Goal: Task Accomplishment & Management: Manage account settings

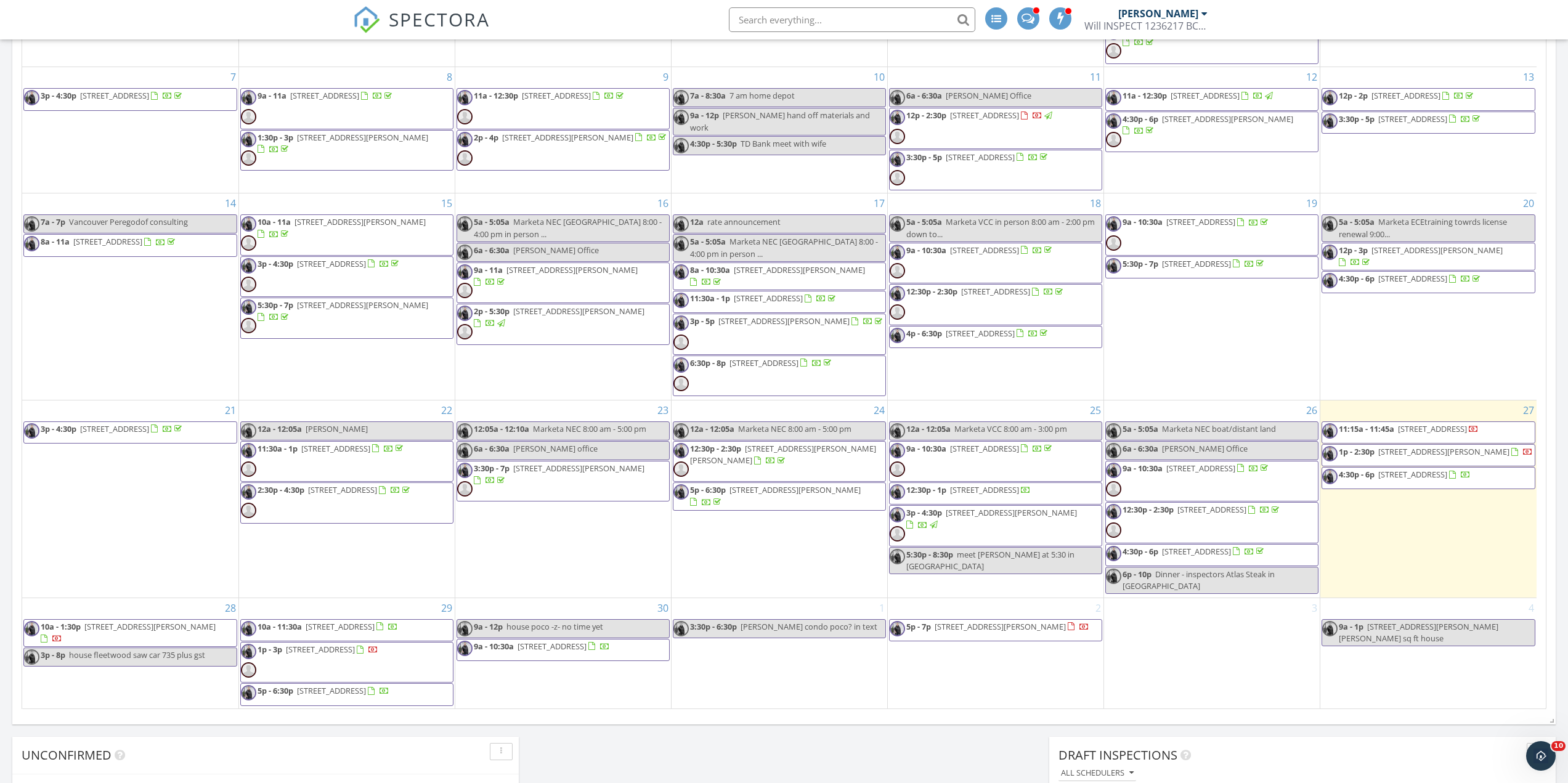
scroll to position [1572, 1587]
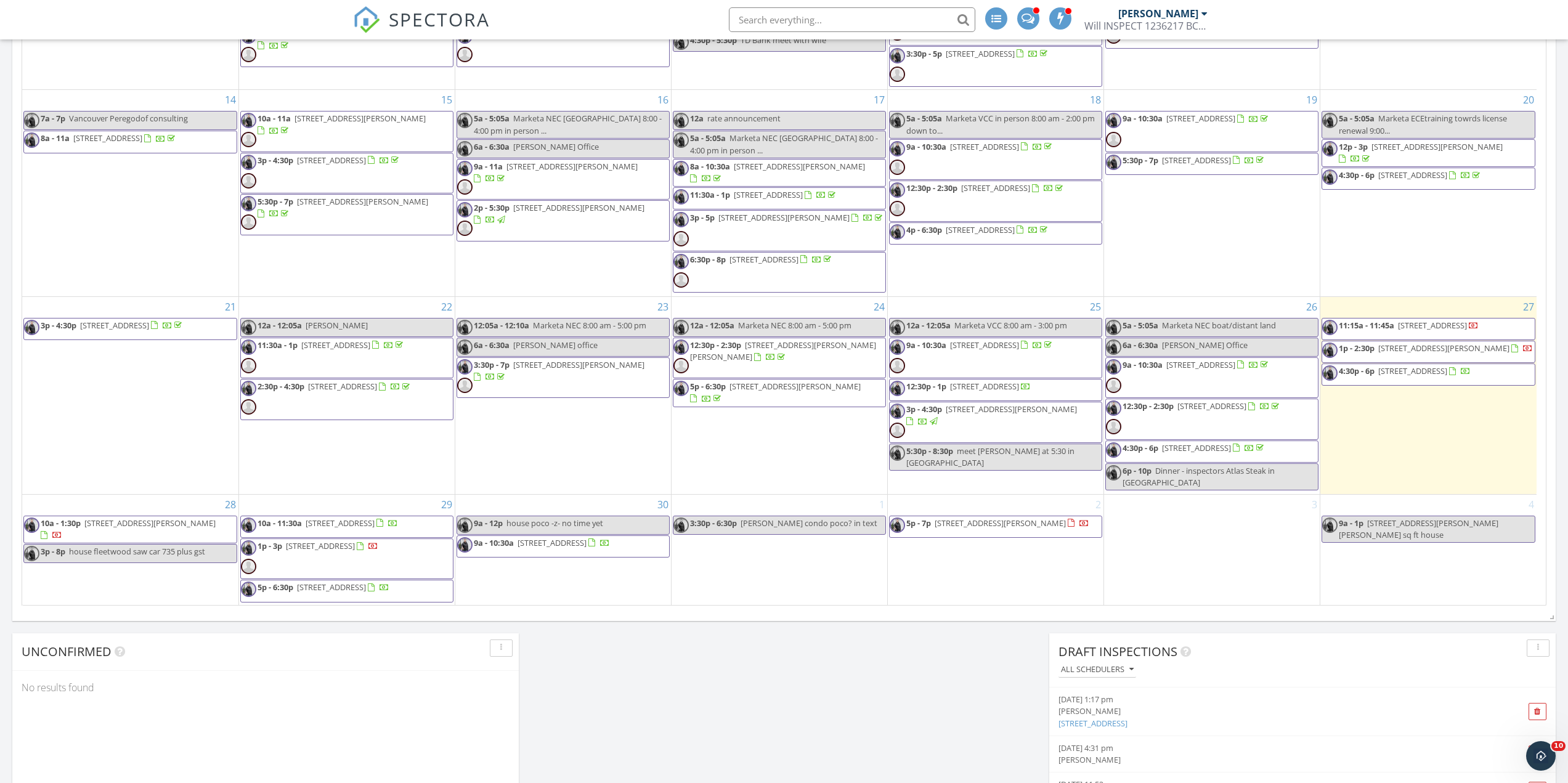
scroll to position [176, 0]
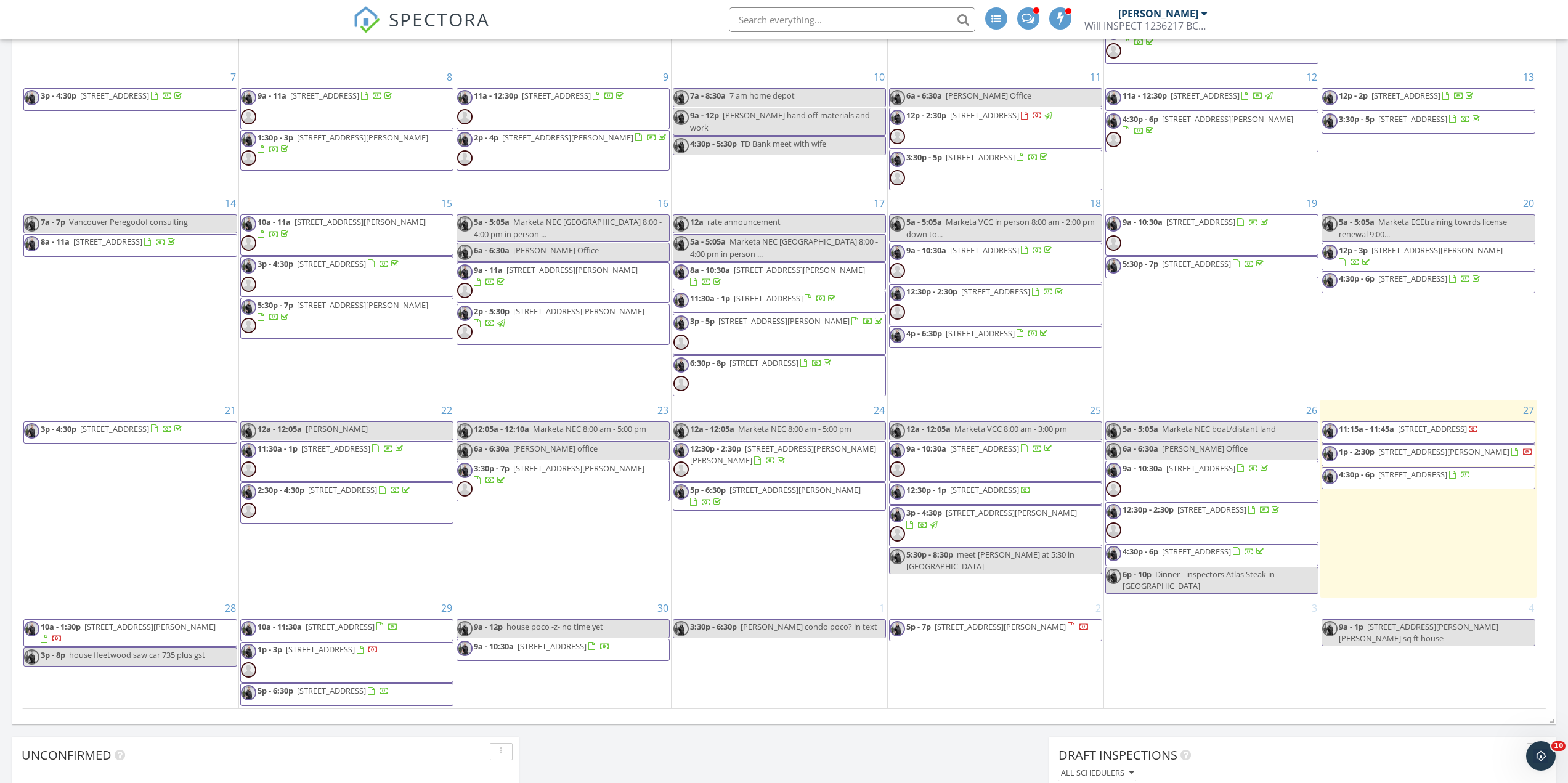
scroll to position [11, 0]
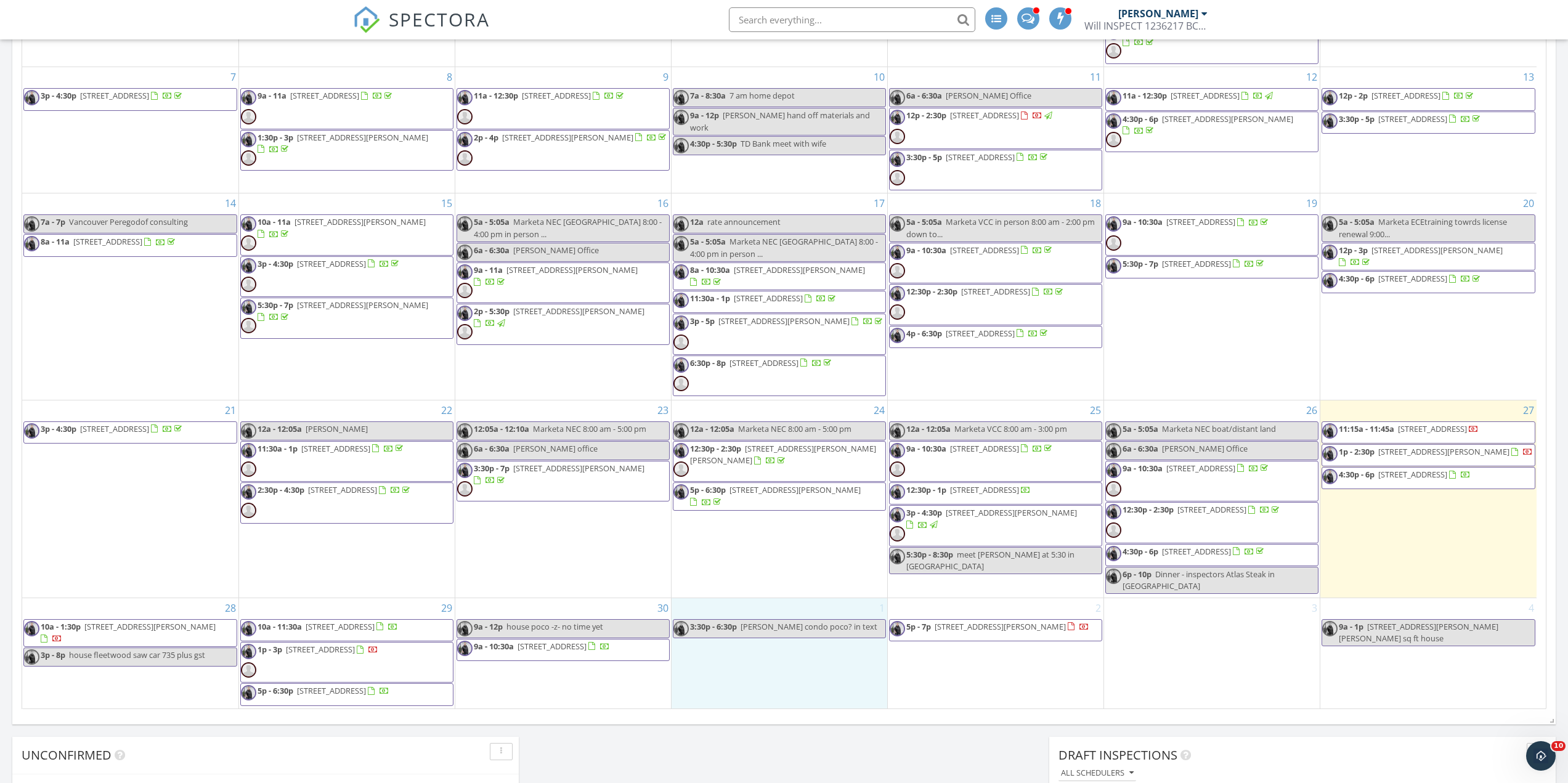
click at [776, 674] on div "1 3:30p - 6:30p hassan condo poco? in text" at bounding box center [779, 654] width 215 height 111
click at [563, 643] on span "9a - 10:30a 22230 North Ave 301, Maple Ridge V2X 2L5" at bounding box center [534, 649] width 153 height 18
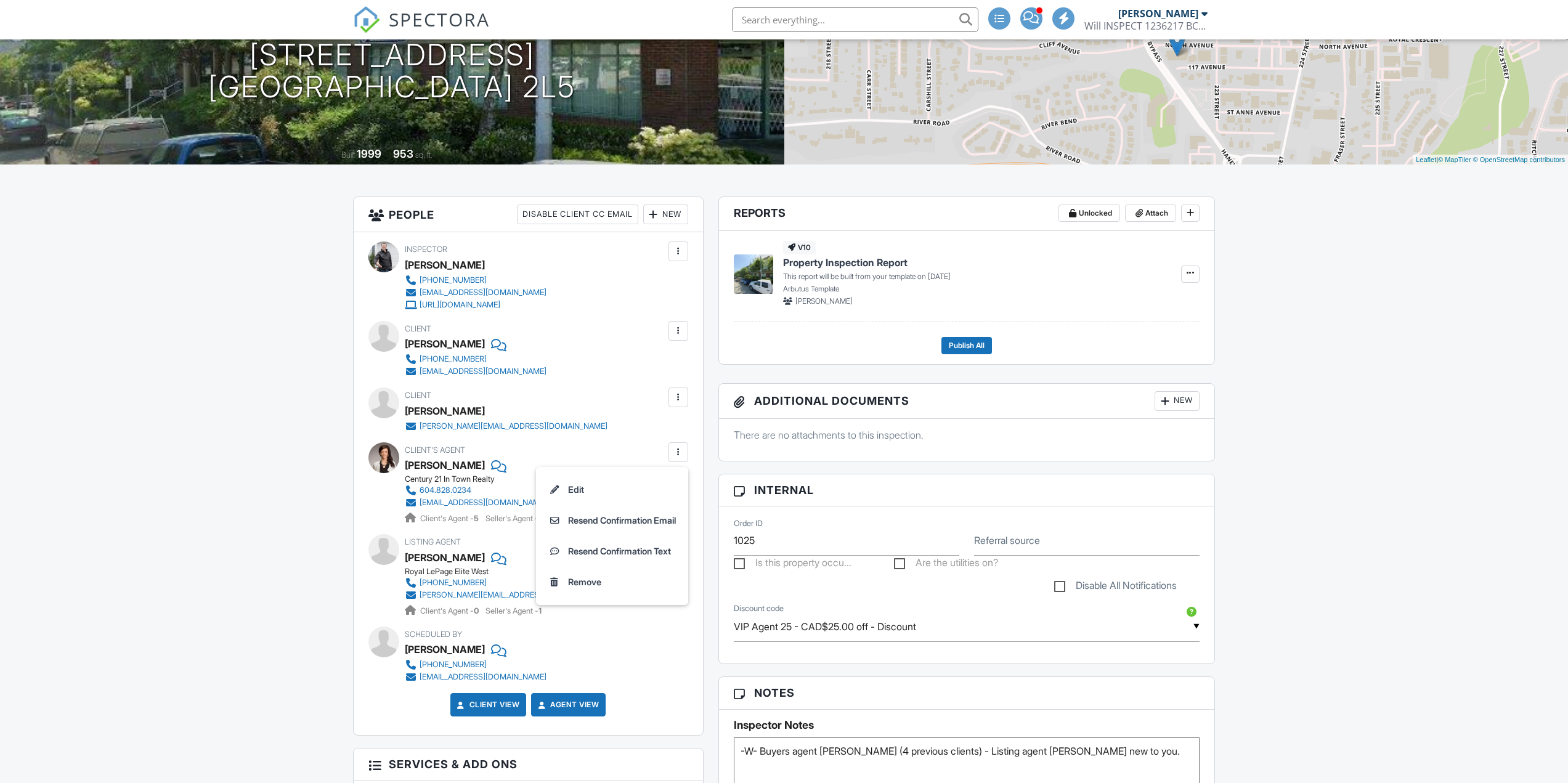
click at [491, 466] on div at bounding box center [497, 465] width 12 height 18
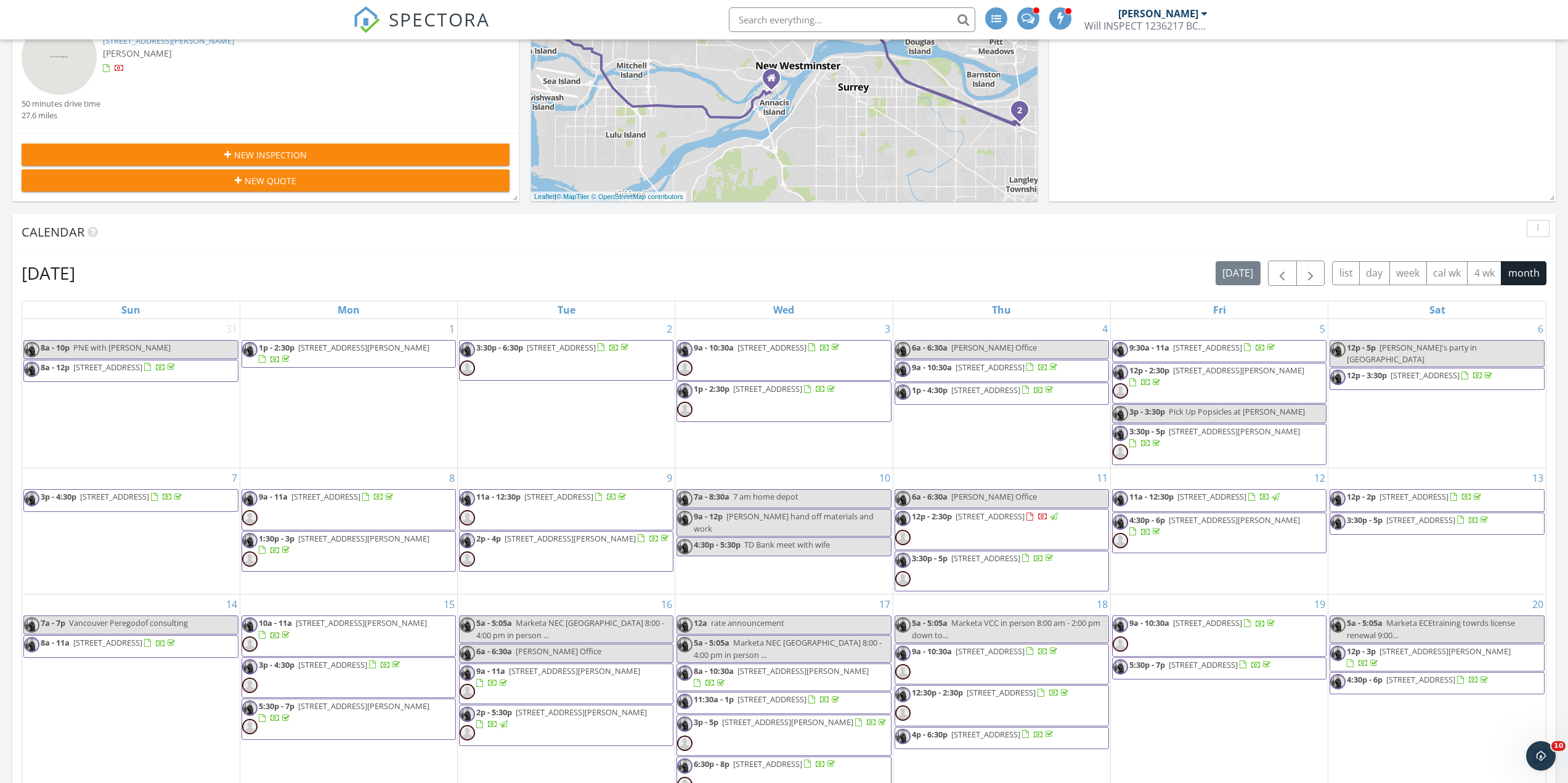
scroll to position [11, 0]
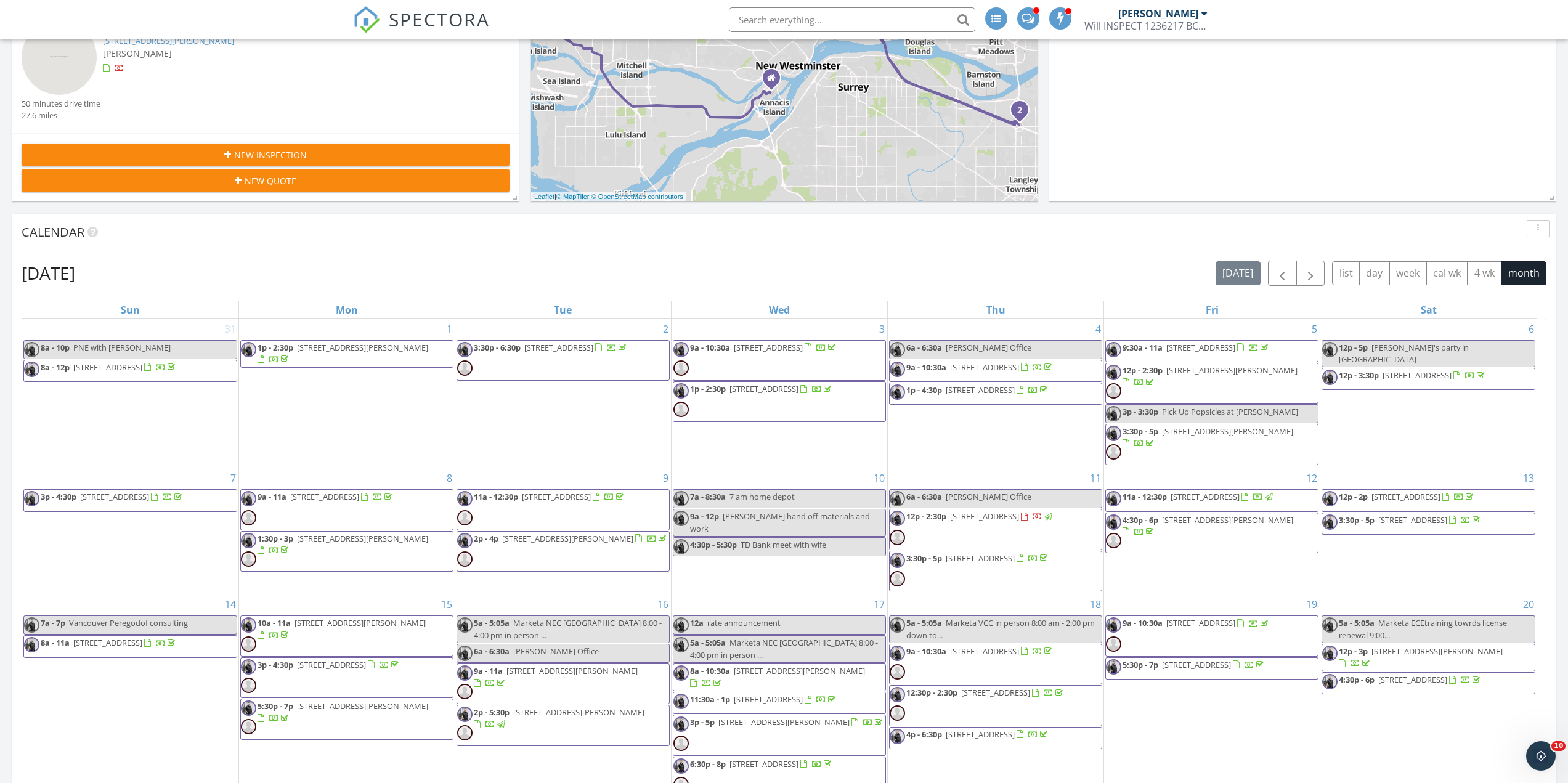
click at [461, 684] on img at bounding box center [465, 692] width 16 height 16
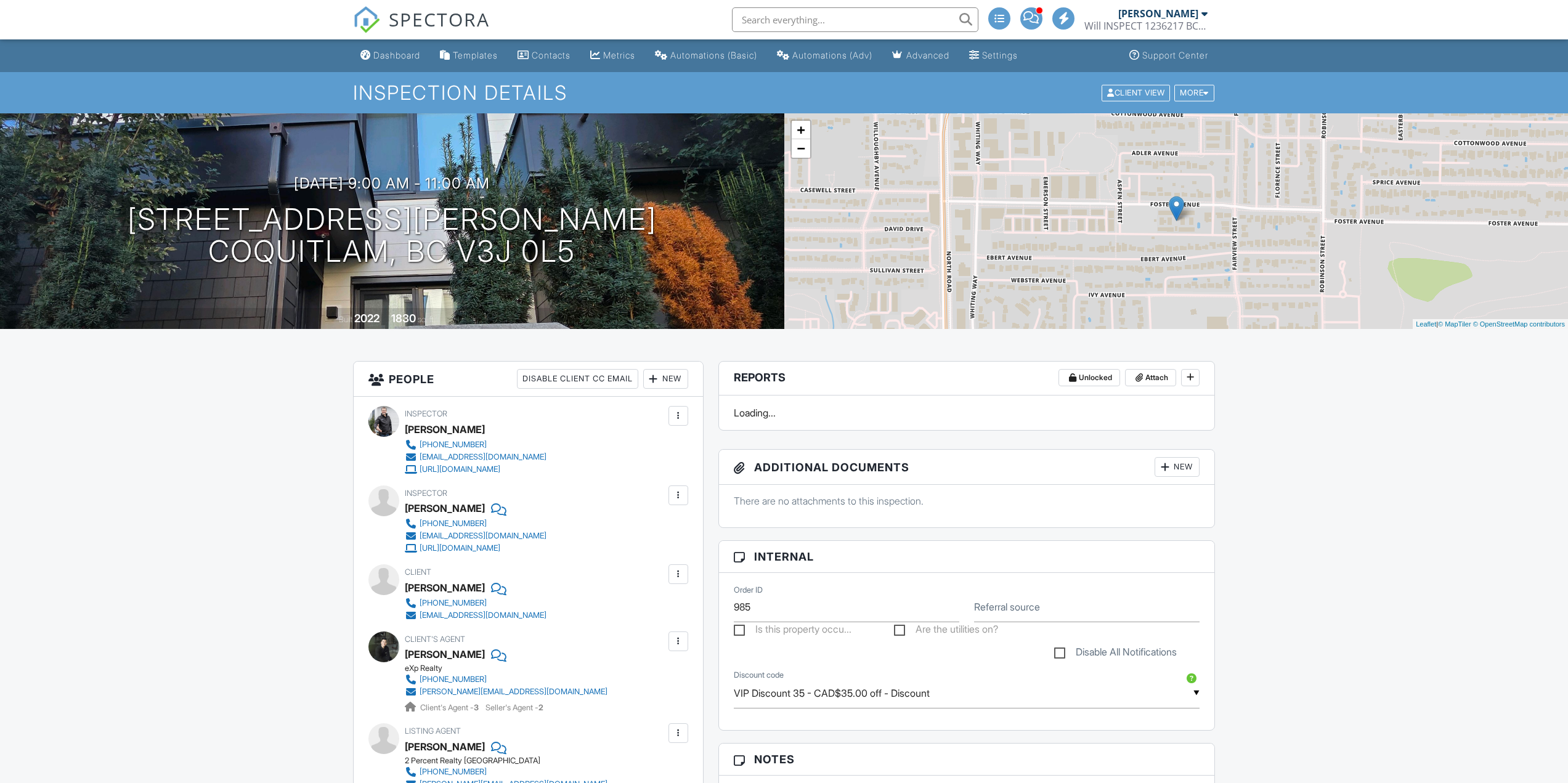
click at [678, 497] on div at bounding box center [679, 496] width 12 height 12
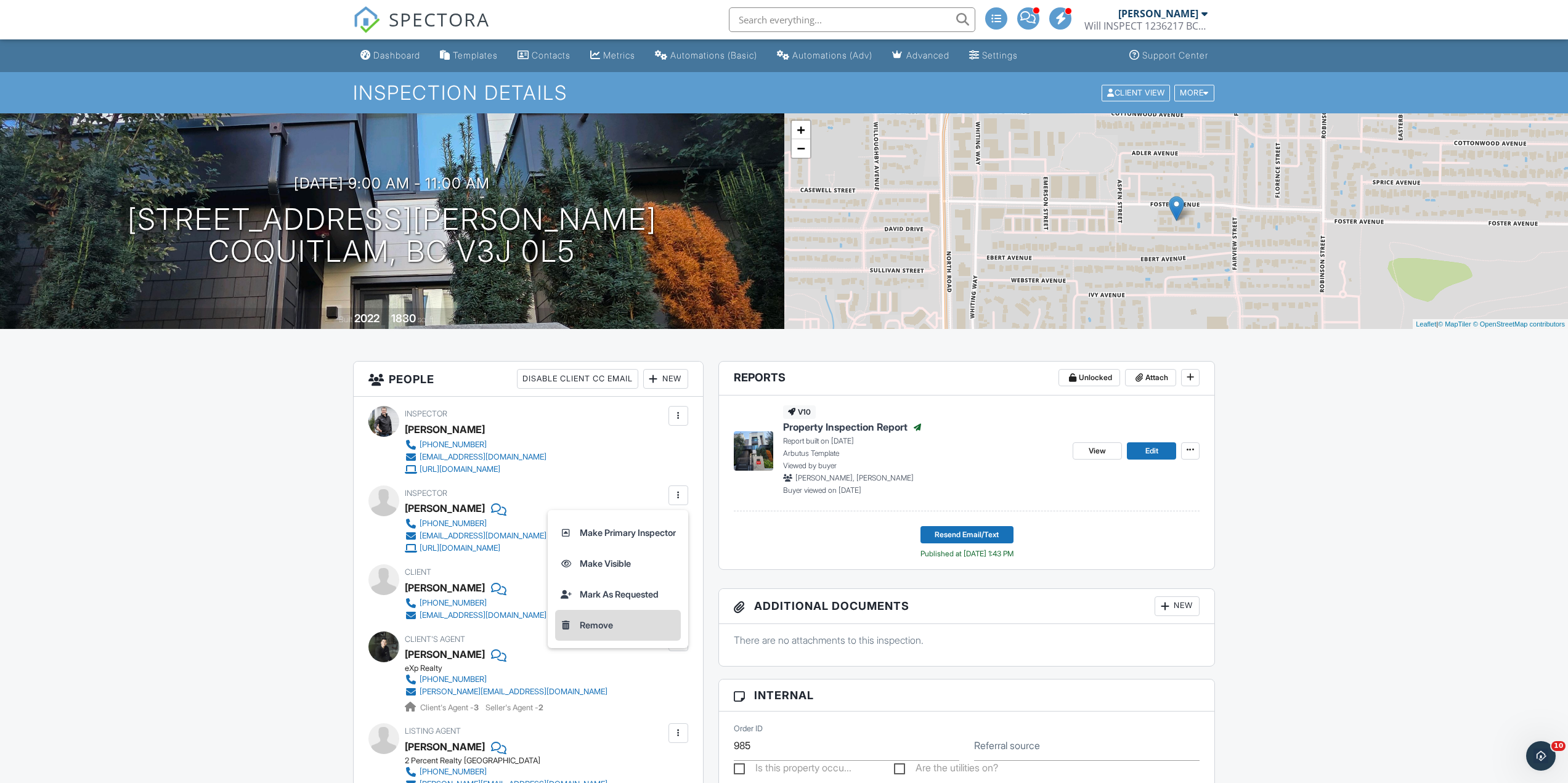
click at [592, 618] on li "Remove" at bounding box center [618, 625] width 126 height 31
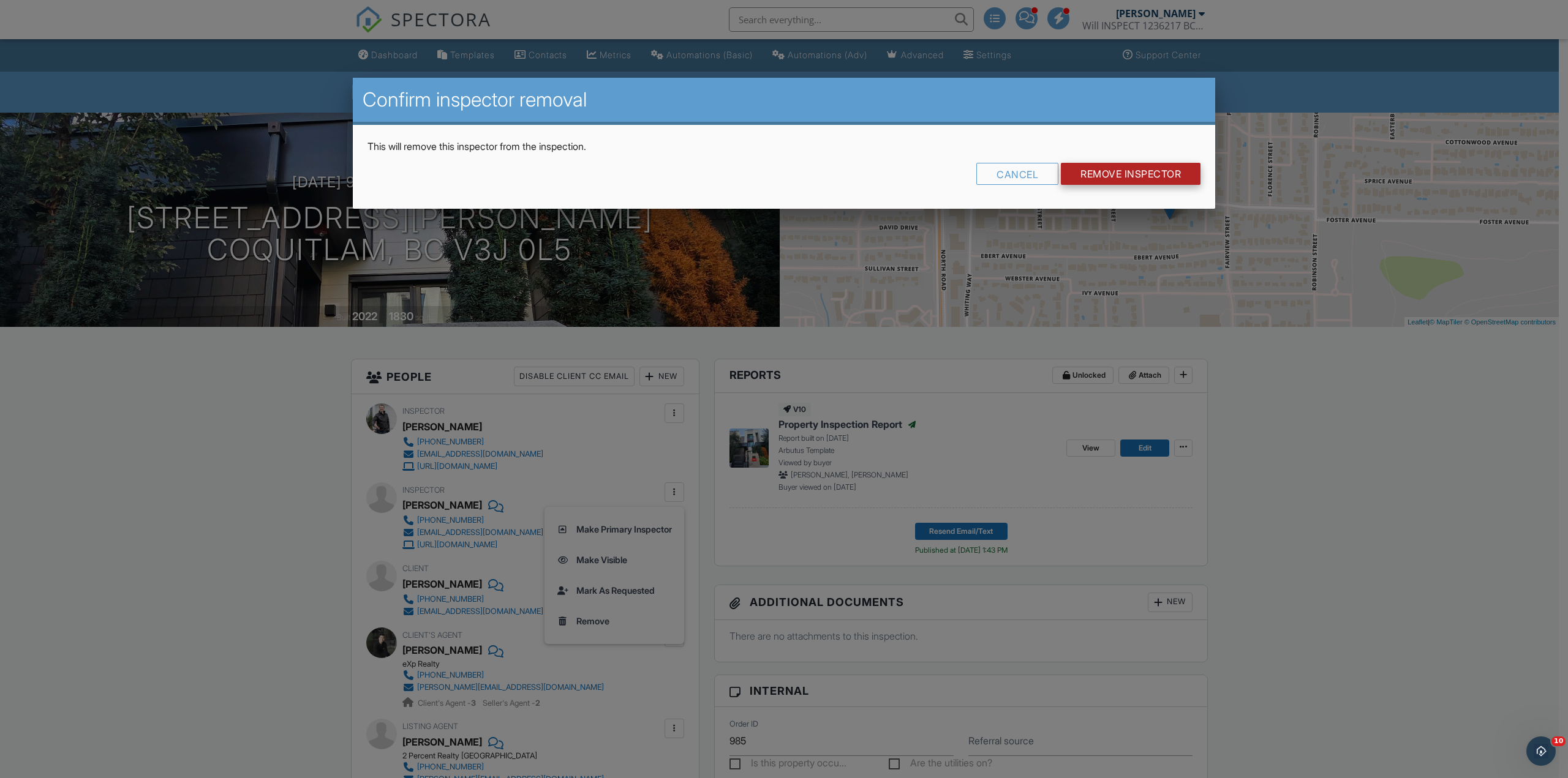
click at [1118, 171] on input "Remove Inspector" at bounding box center [1130, 174] width 140 height 22
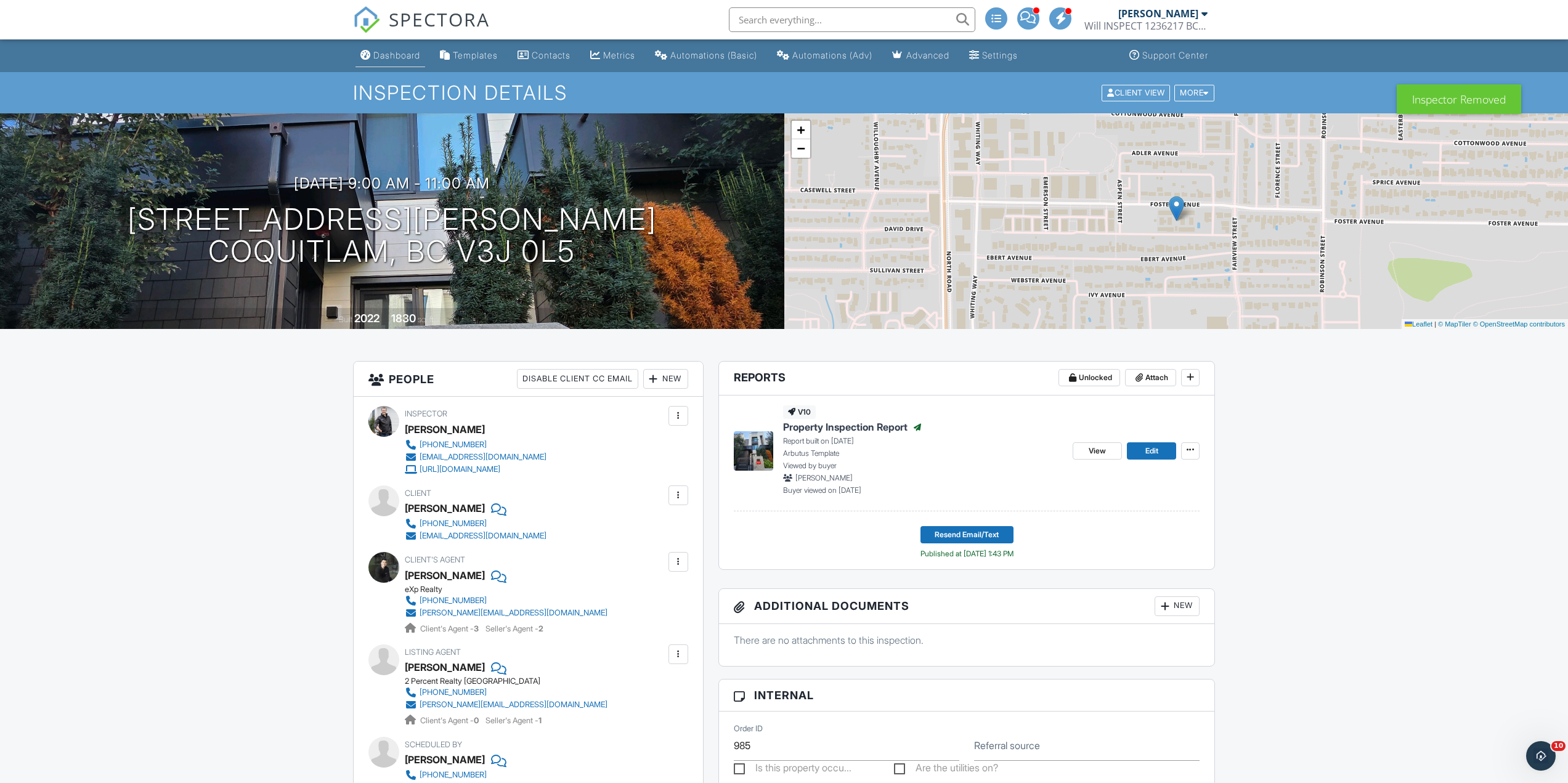
click at [381, 54] on div "Dashboard" at bounding box center [396, 55] width 47 height 11
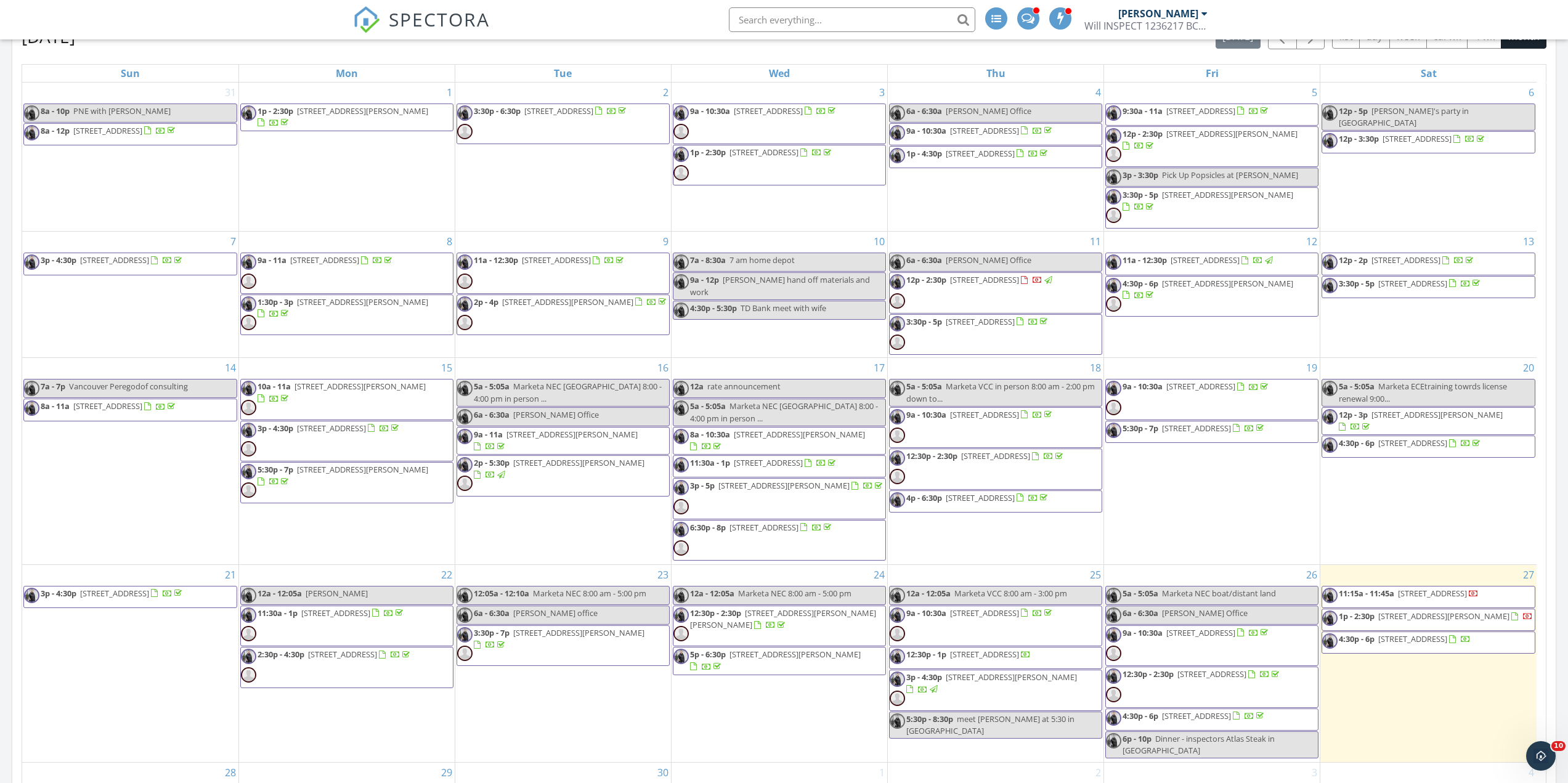
scroll to position [11, 0]
click at [563, 650] on span "3:30p - 7p [STREET_ADDRESS][PERSON_NAME]" at bounding box center [563, 646] width 212 height 37
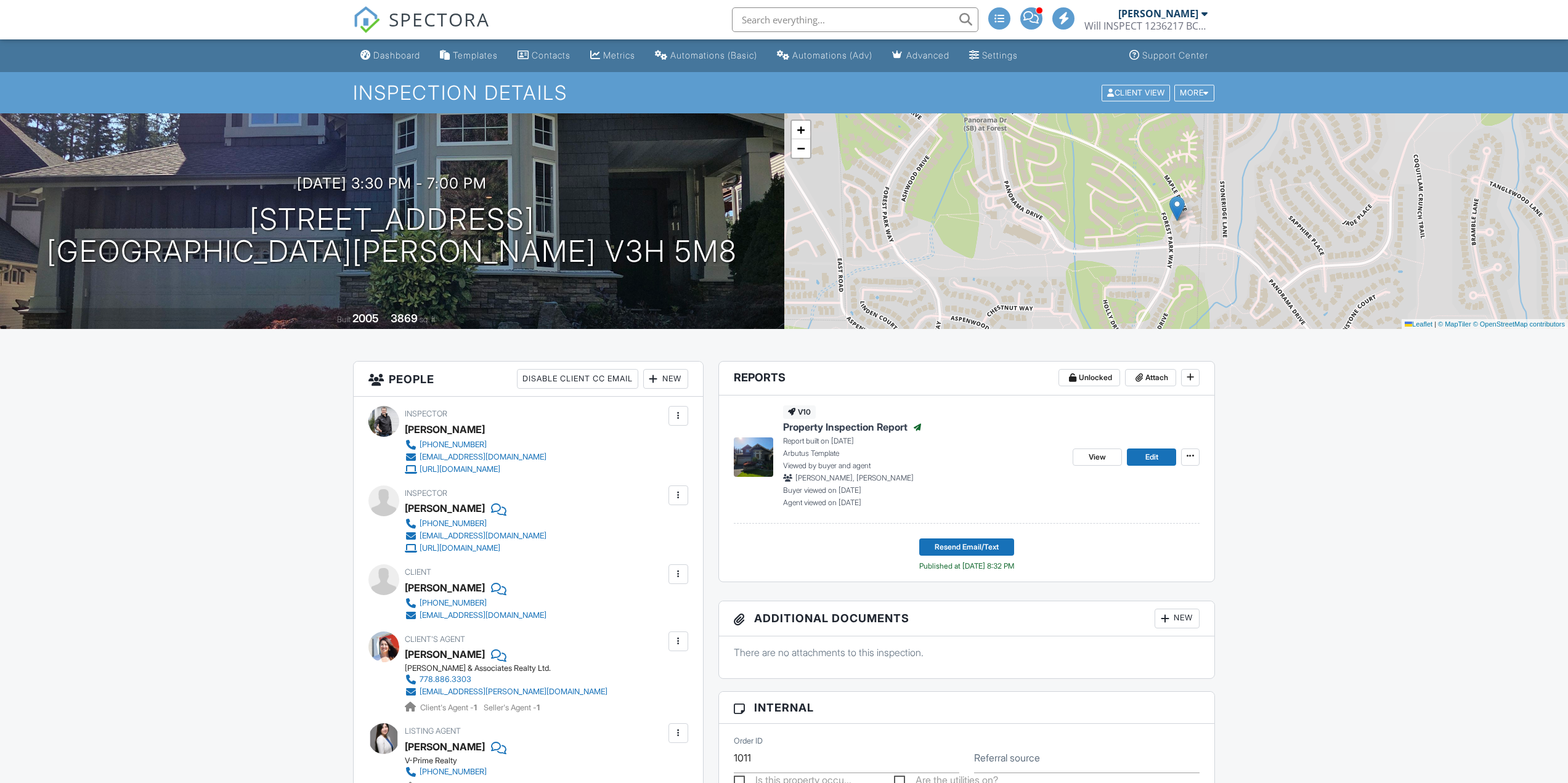
click at [669, 418] on div at bounding box center [679, 416] width 19 height 19
click at [558, 583] on div "Client Sandy Ma 778-388-6149 sandyma@hotmail.com" at bounding box center [505, 592] width 201 height 57
click at [678, 494] on div at bounding box center [679, 496] width 12 height 12
click at [600, 622] on li "Remove" at bounding box center [618, 625] width 126 height 31
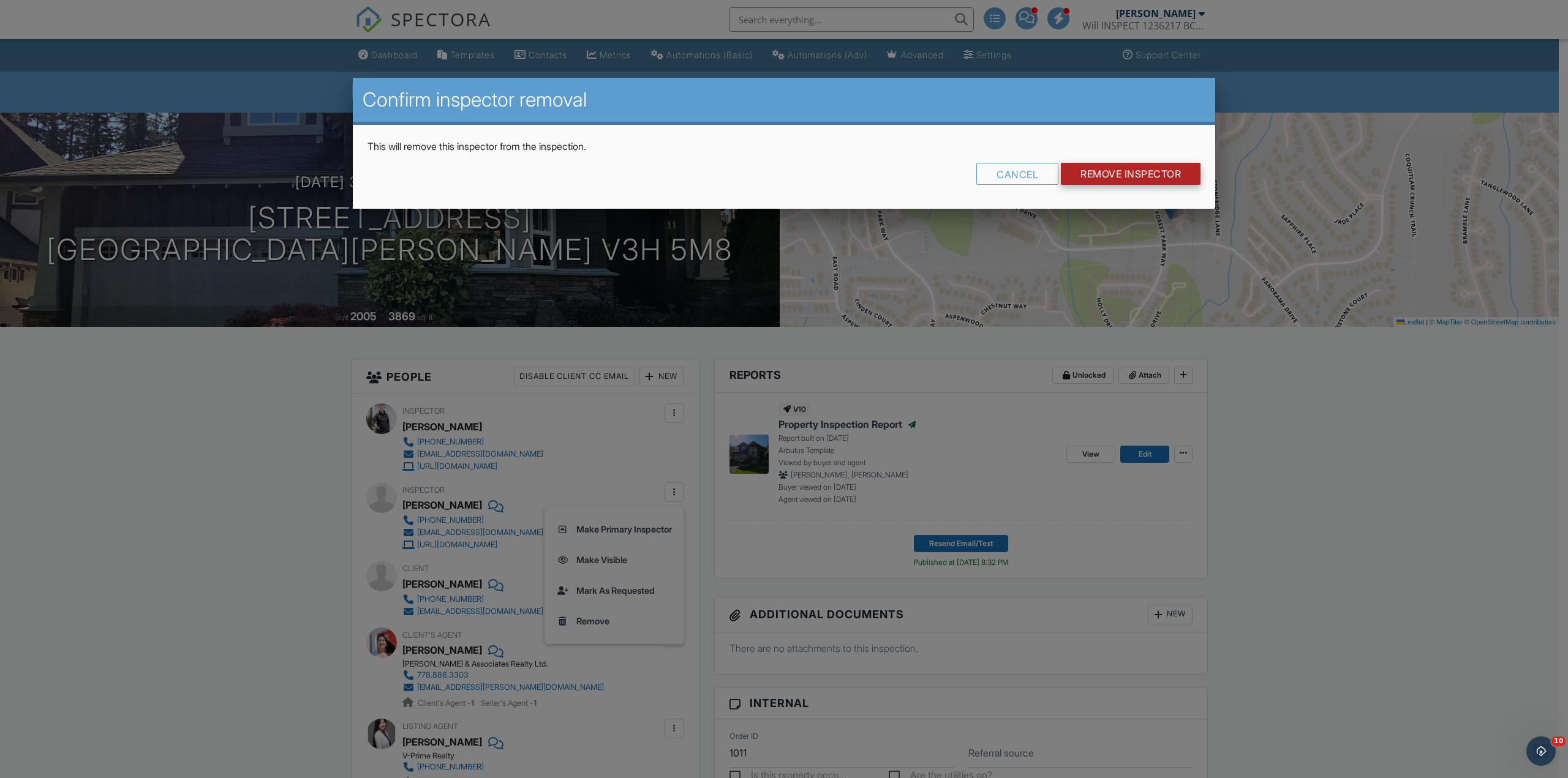
click at [1145, 172] on input "Remove Inspector" at bounding box center [1130, 174] width 140 height 22
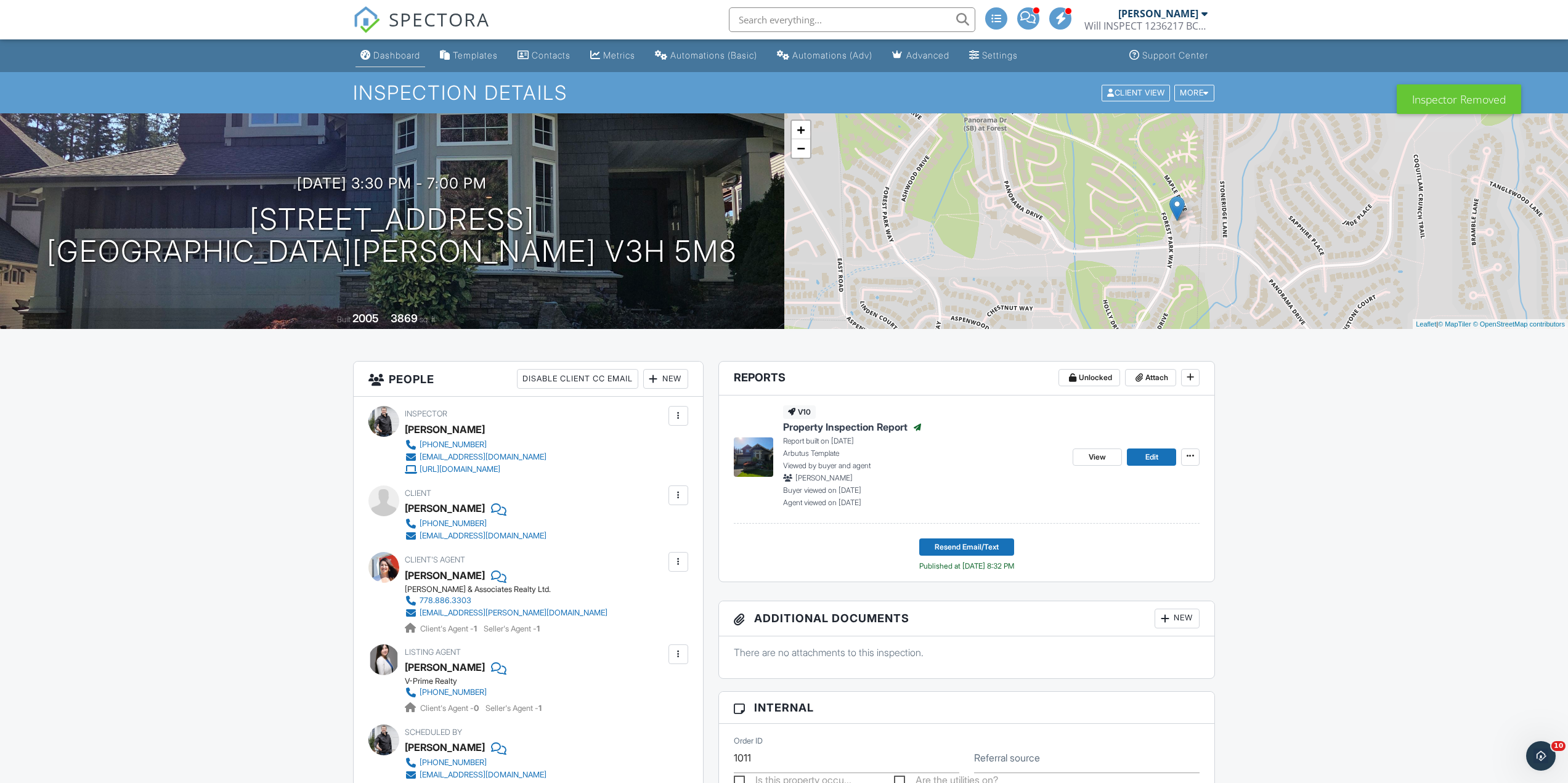
click at [392, 60] on div "Dashboard" at bounding box center [396, 55] width 47 height 11
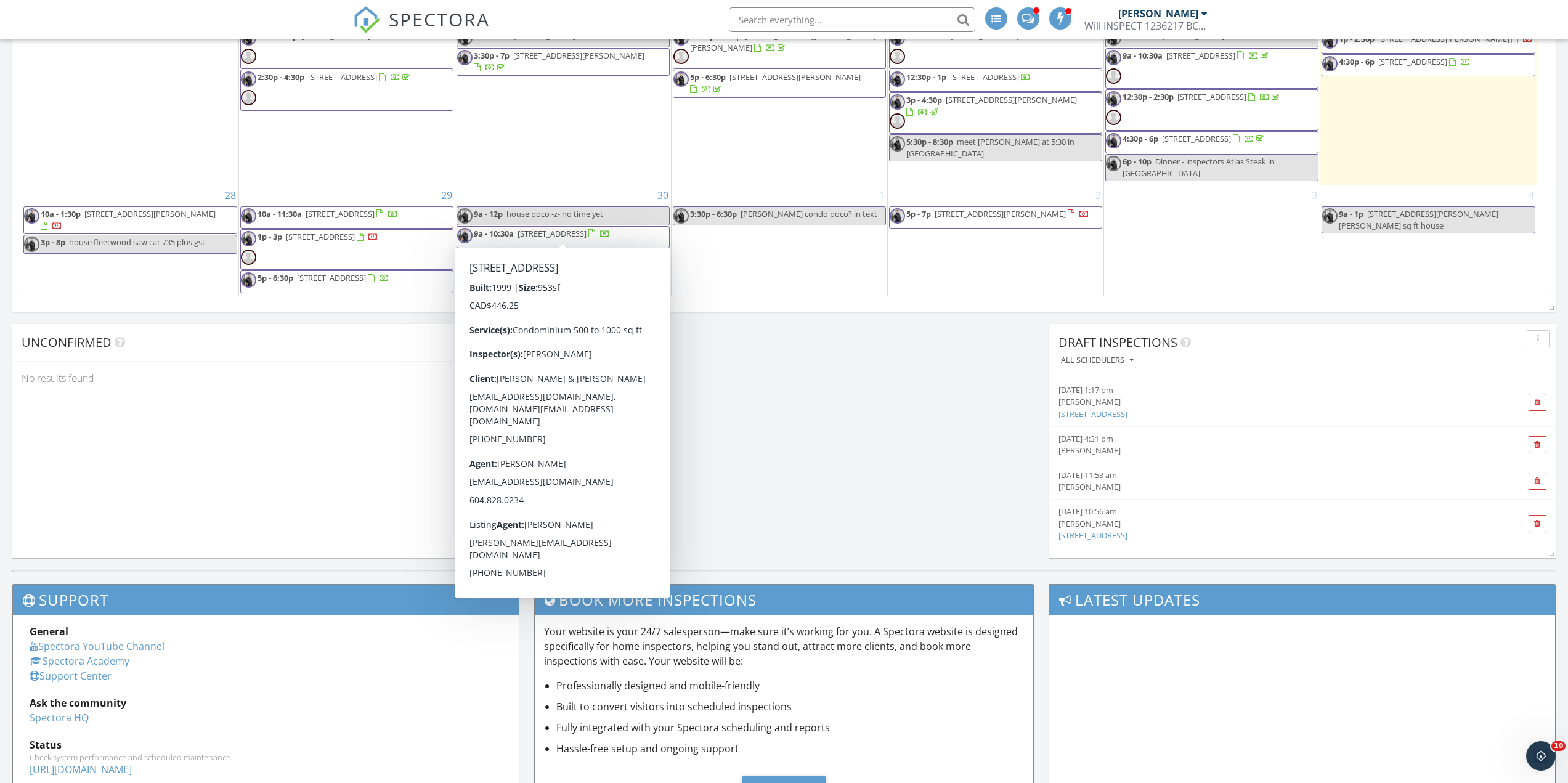
scroll to position [1150, 0]
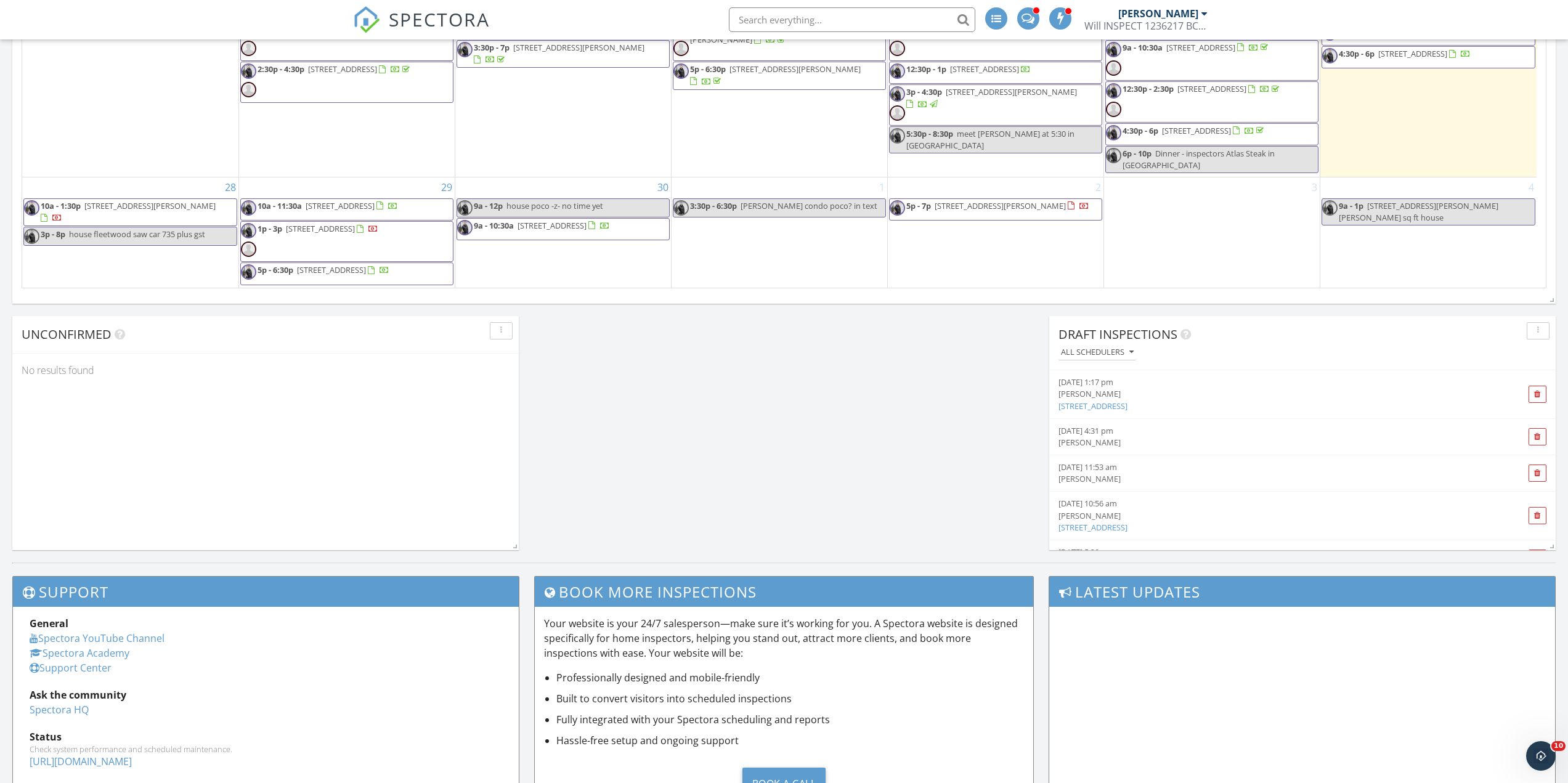
click at [757, 244] on div "1 3:30p - 6:30p [PERSON_NAME] poco? in text" at bounding box center [779, 233] width 215 height 111
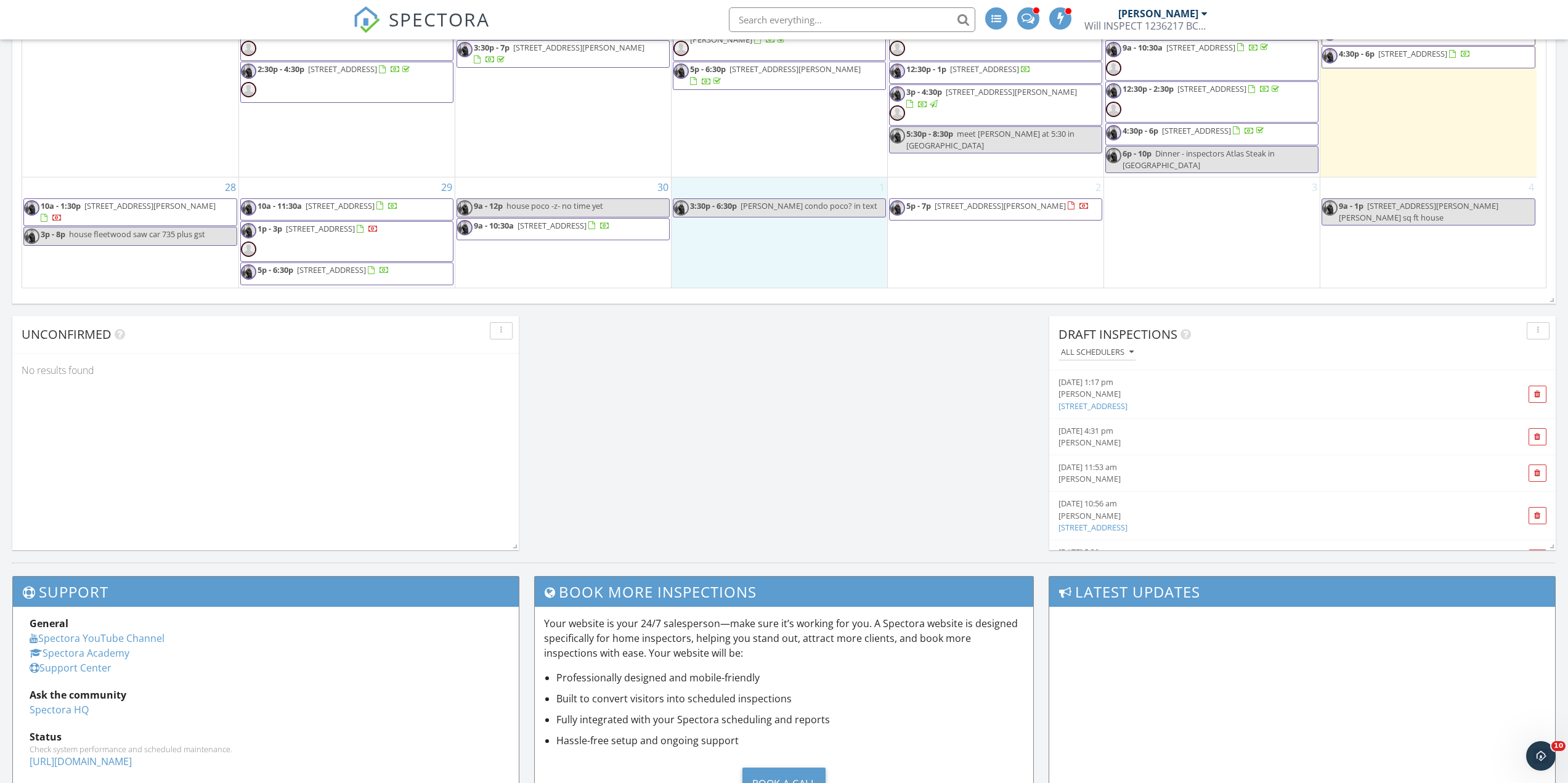
click at [385, 407] on div "Unconfirmed No results found" at bounding box center [265, 433] width 506 height 234
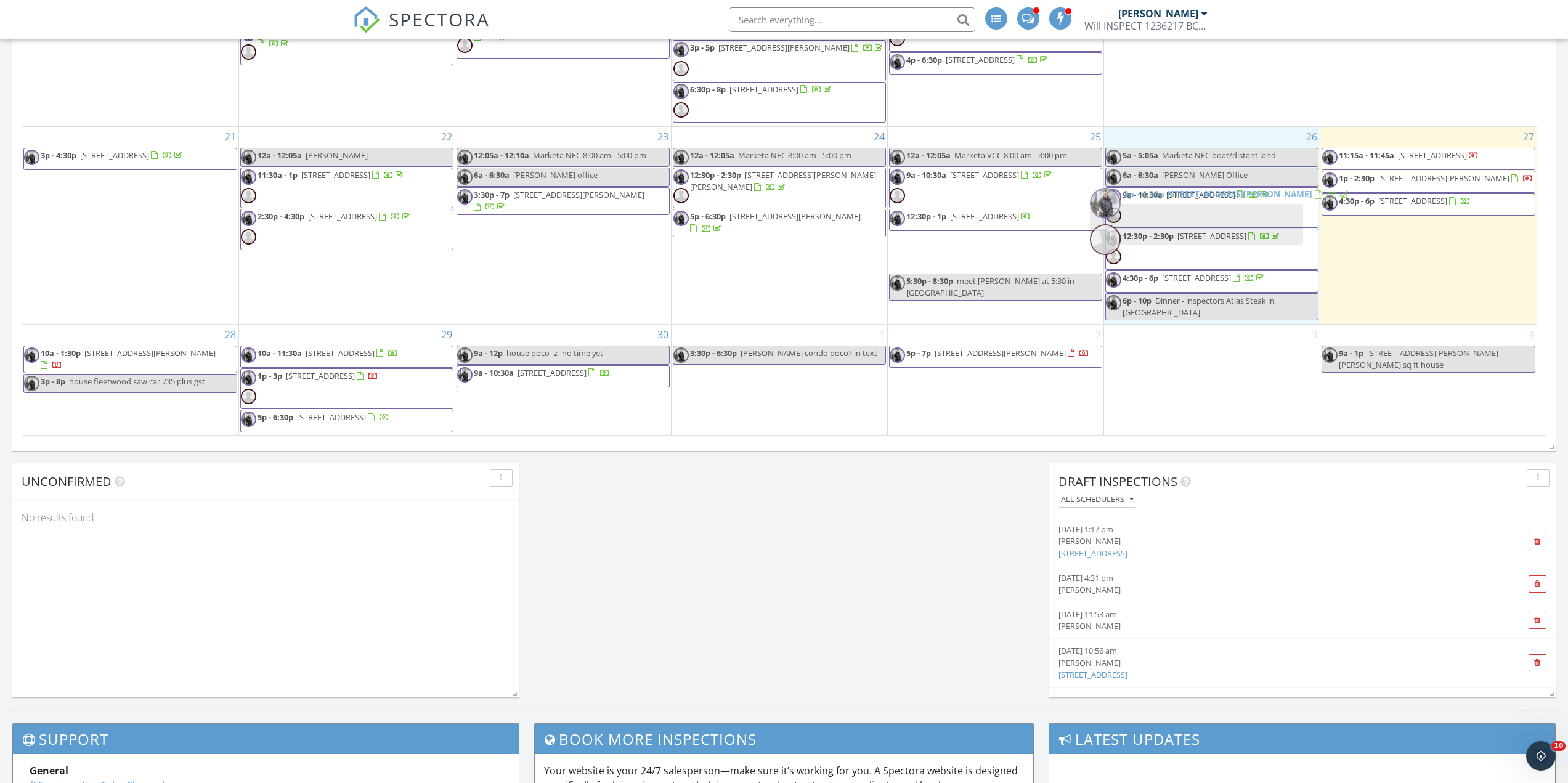
scroll to position [984, 0]
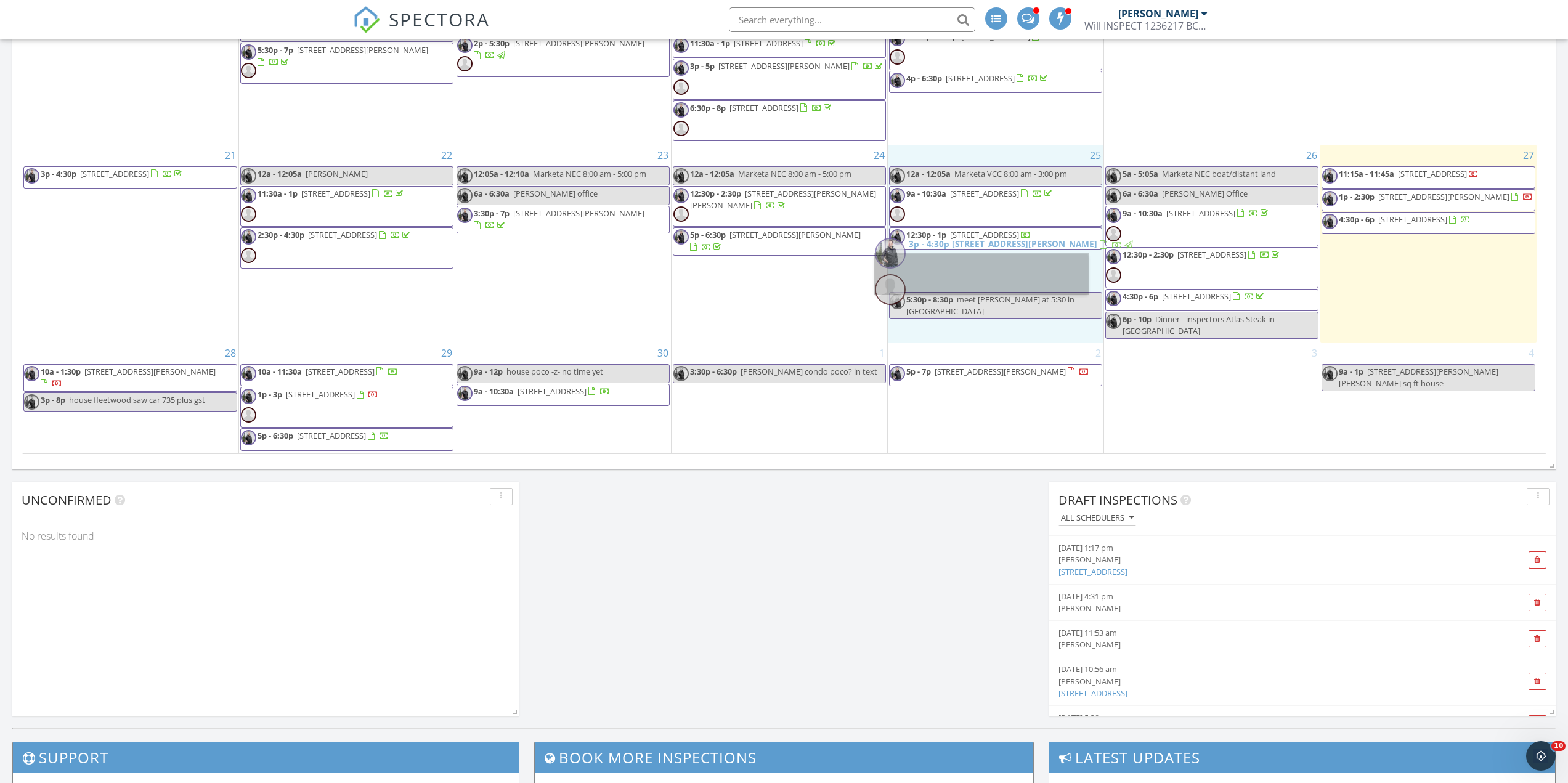
click at [1079, 287] on link "3p - 4:30p 2025 Stephens St 208, Vancouver V6K 3W2" at bounding box center [982, 274] width 214 height 40
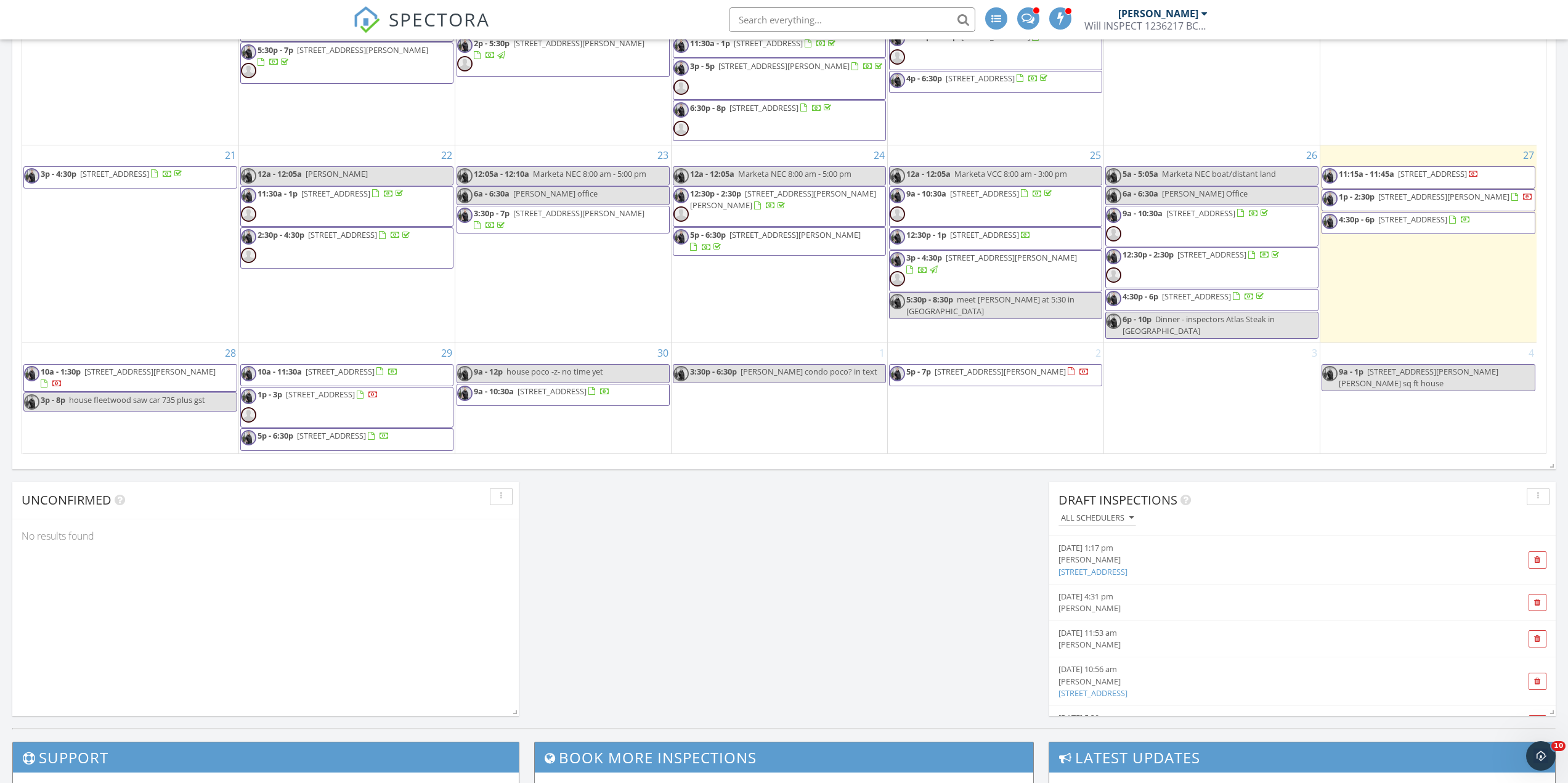
click at [1079, 286] on span "3p - 4:30p 2025 Stephens St 208, Vancouver V6K 3W2" at bounding box center [995, 271] width 212 height 37
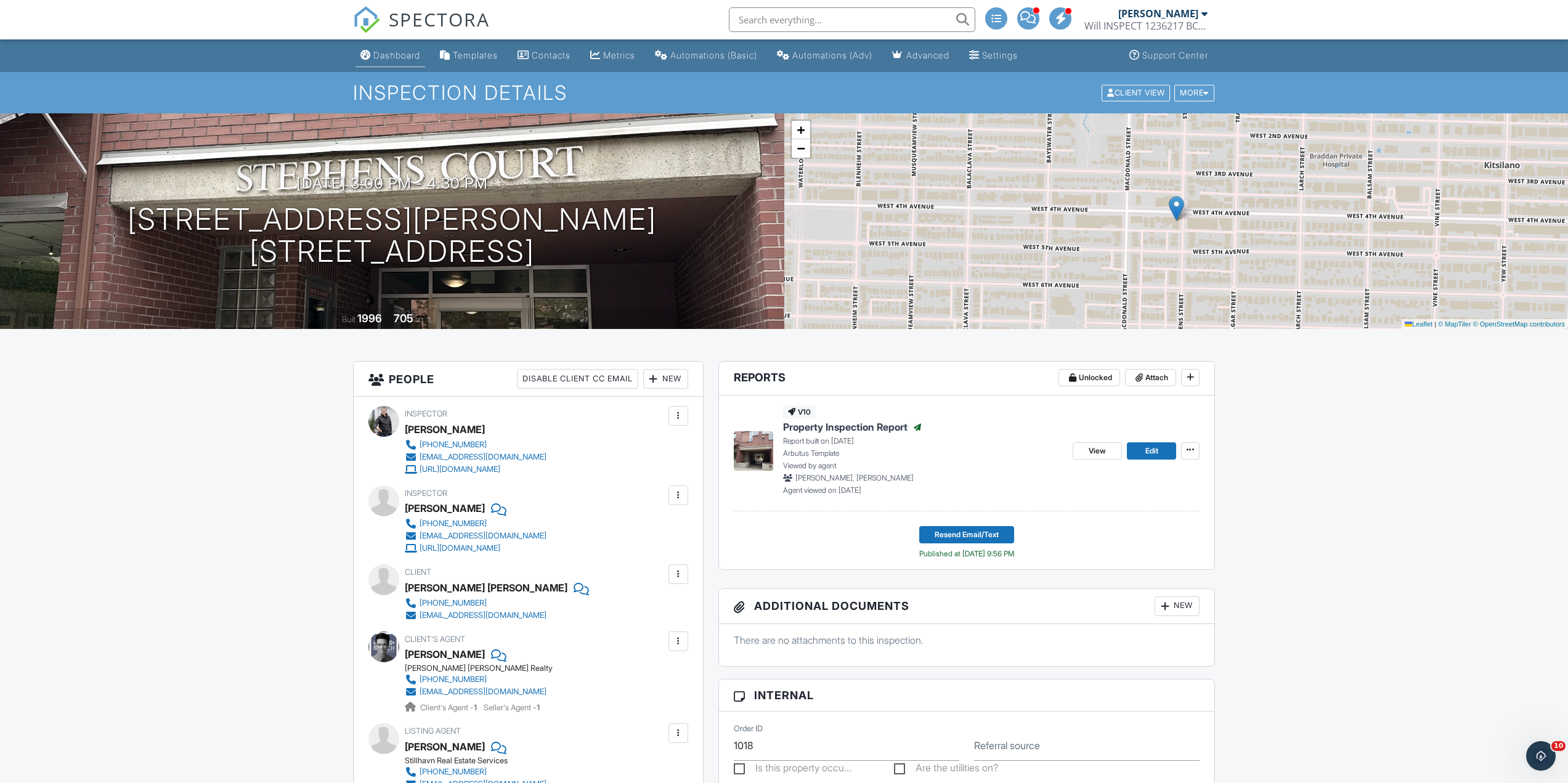
click at [389, 57] on div "Dashboard" at bounding box center [396, 55] width 47 height 11
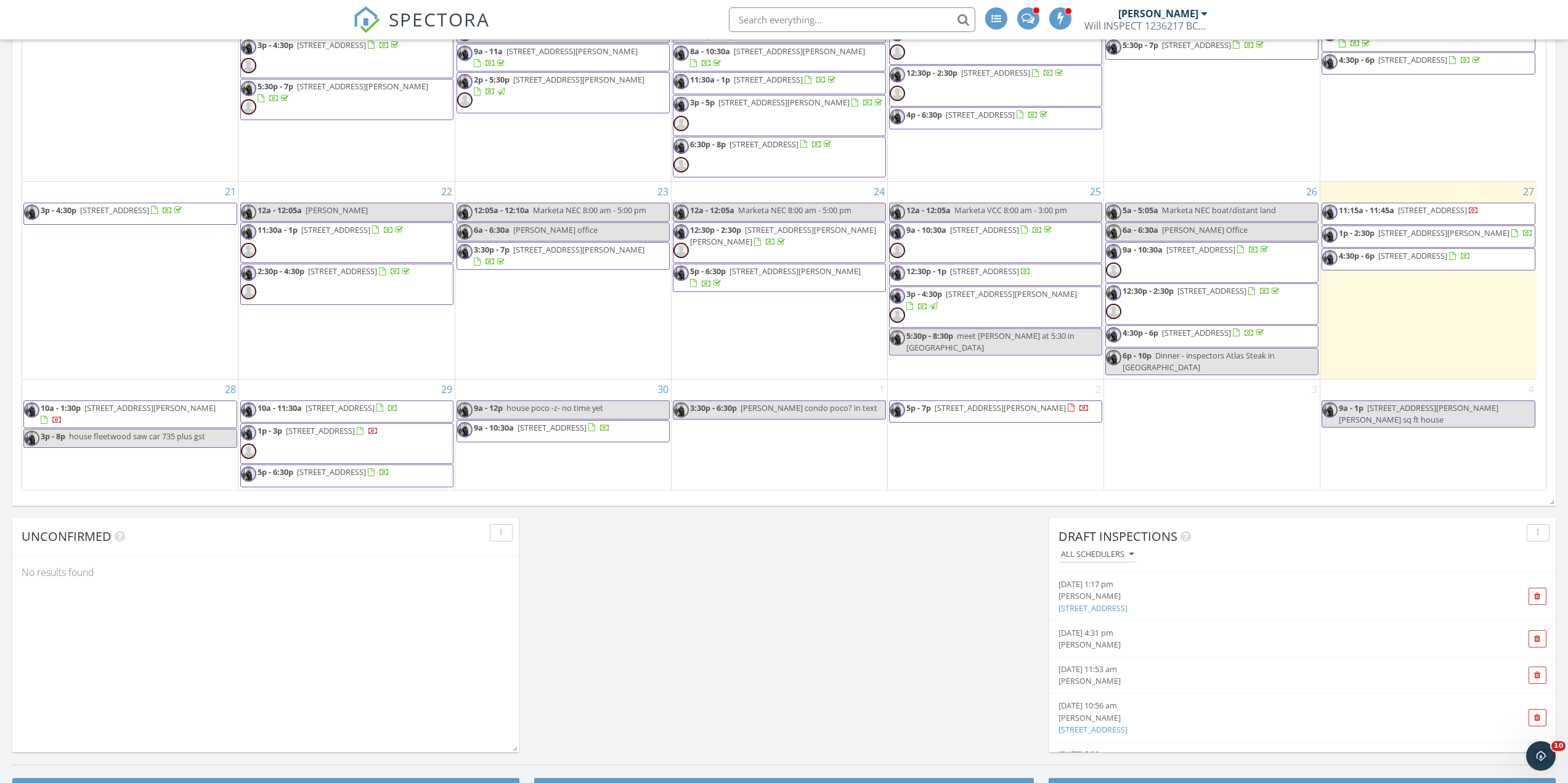
scroll to position [894, 0]
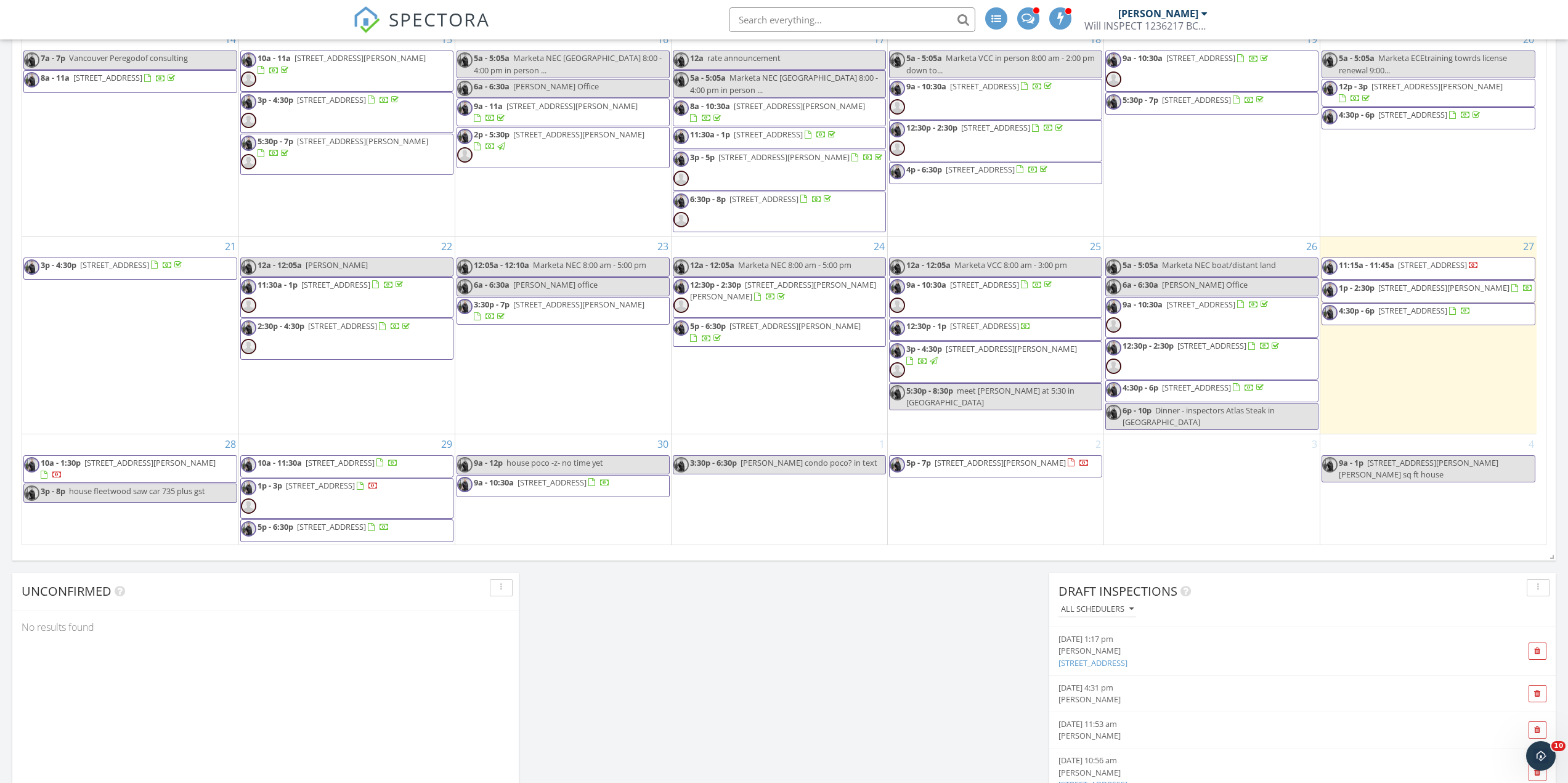
click at [558, 496] on span "9a - 10:30a 22230 North Ave 301, Maple Ridge V2X 2L5" at bounding box center [534, 486] width 153 height 18
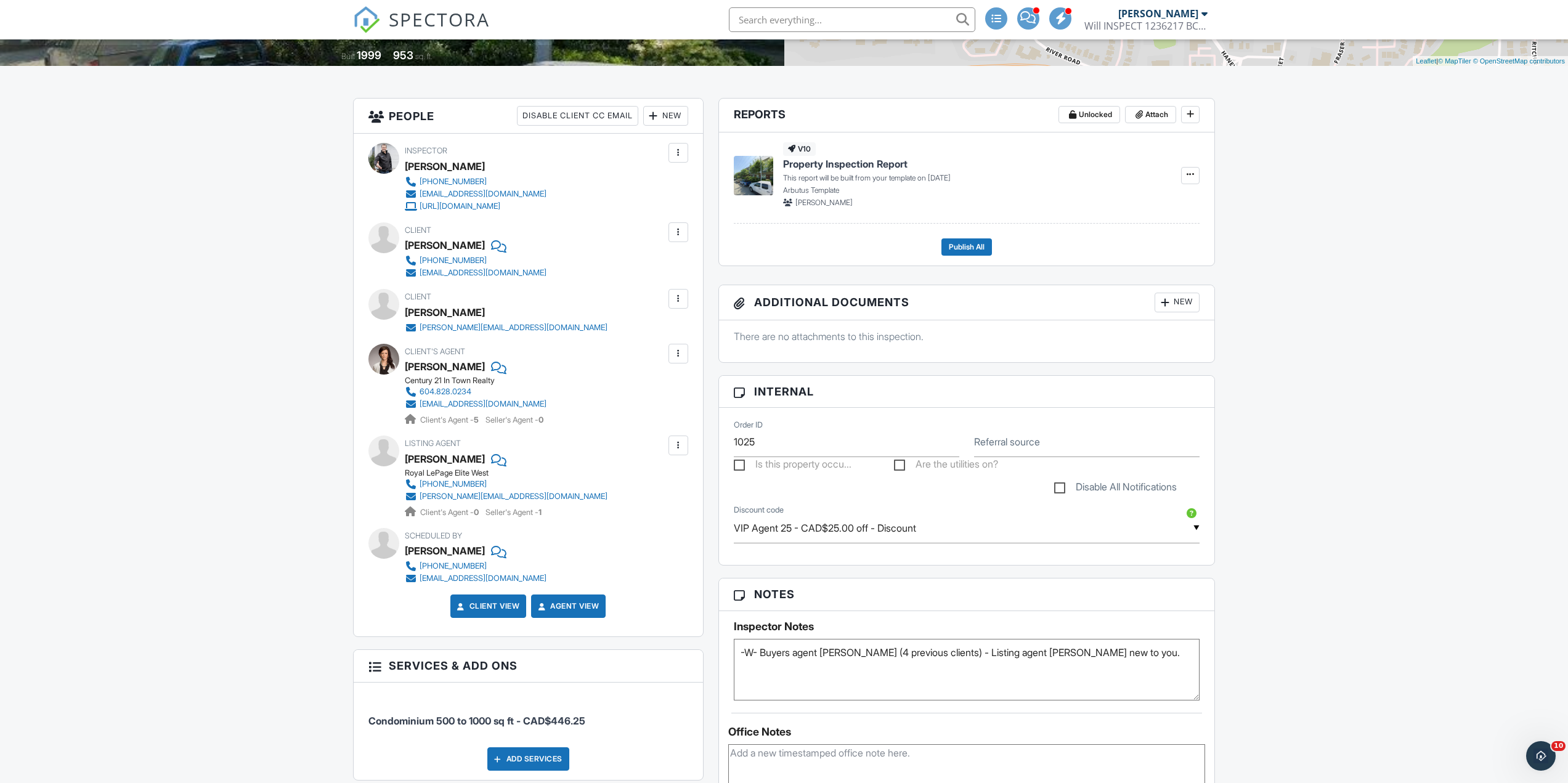
click at [491, 367] on div at bounding box center [497, 366] width 12 height 18
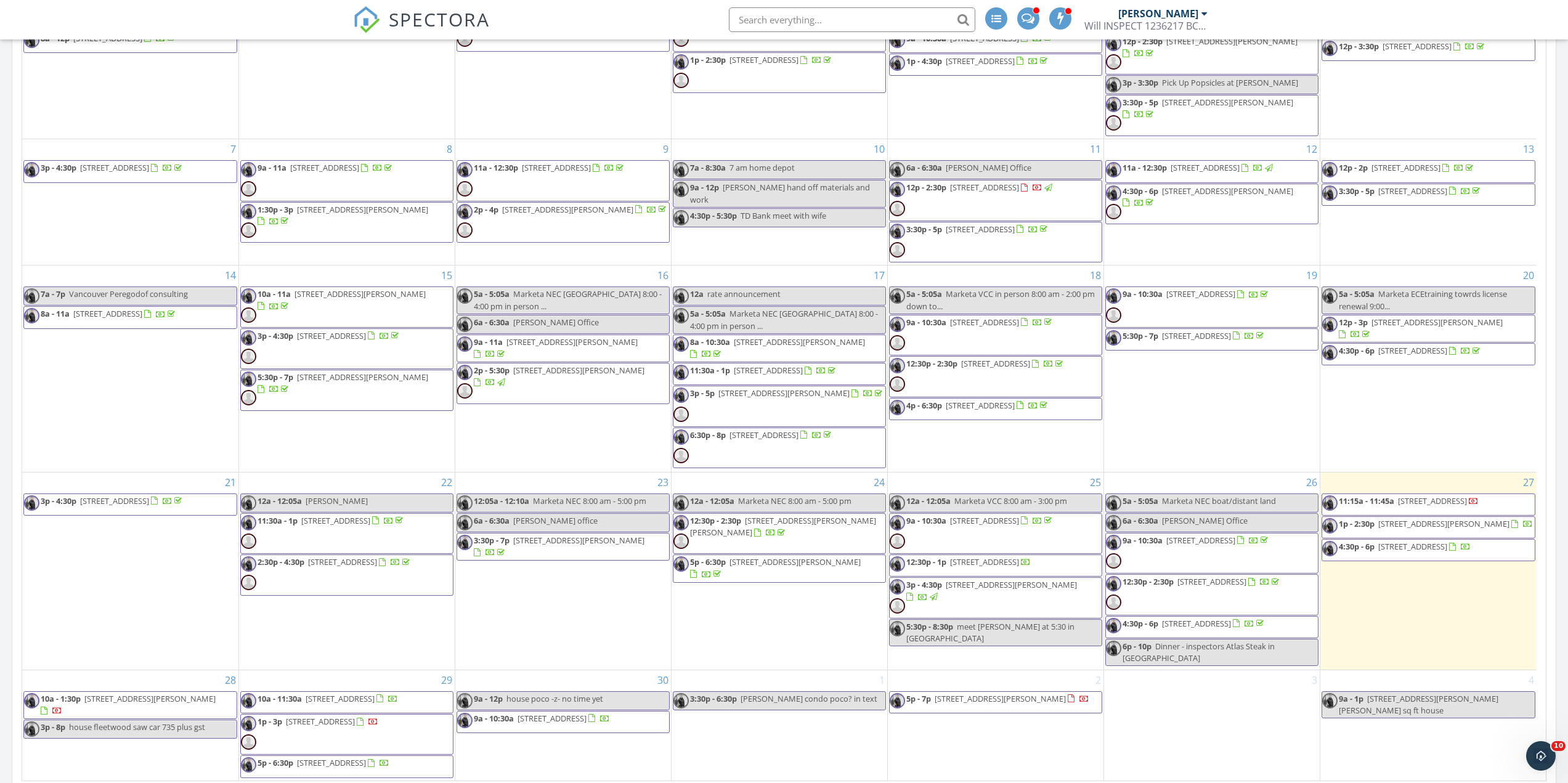
scroll to position [11, 0]
click at [246, 693] on img at bounding box center [249, 701] width 16 height 16
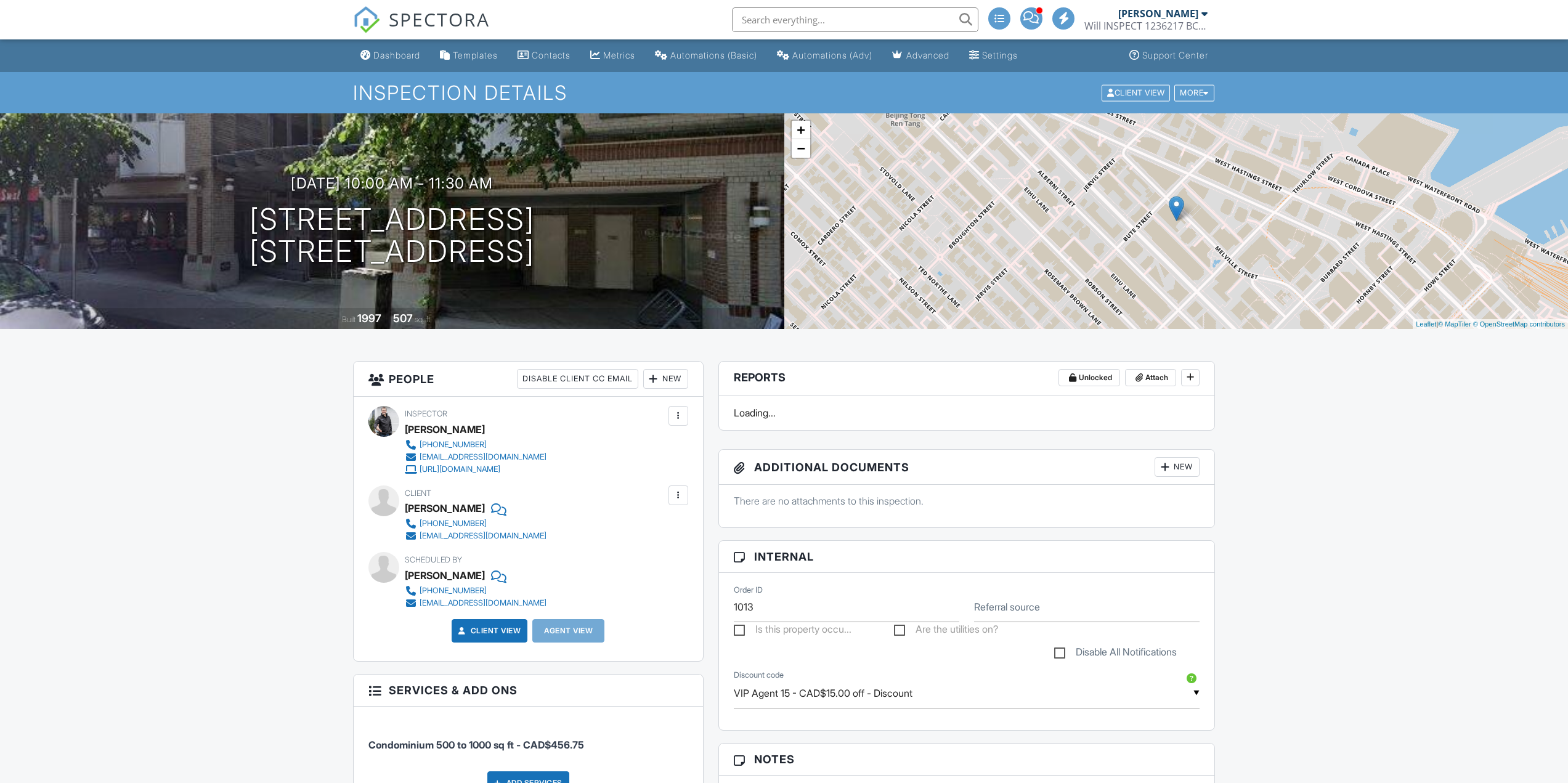
drag, startPoint x: 0, startPoint y: 0, endPoint x: 659, endPoint y: 383, distance: 762.2
click at [658, 381] on div at bounding box center [654, 379] width 12 height 12
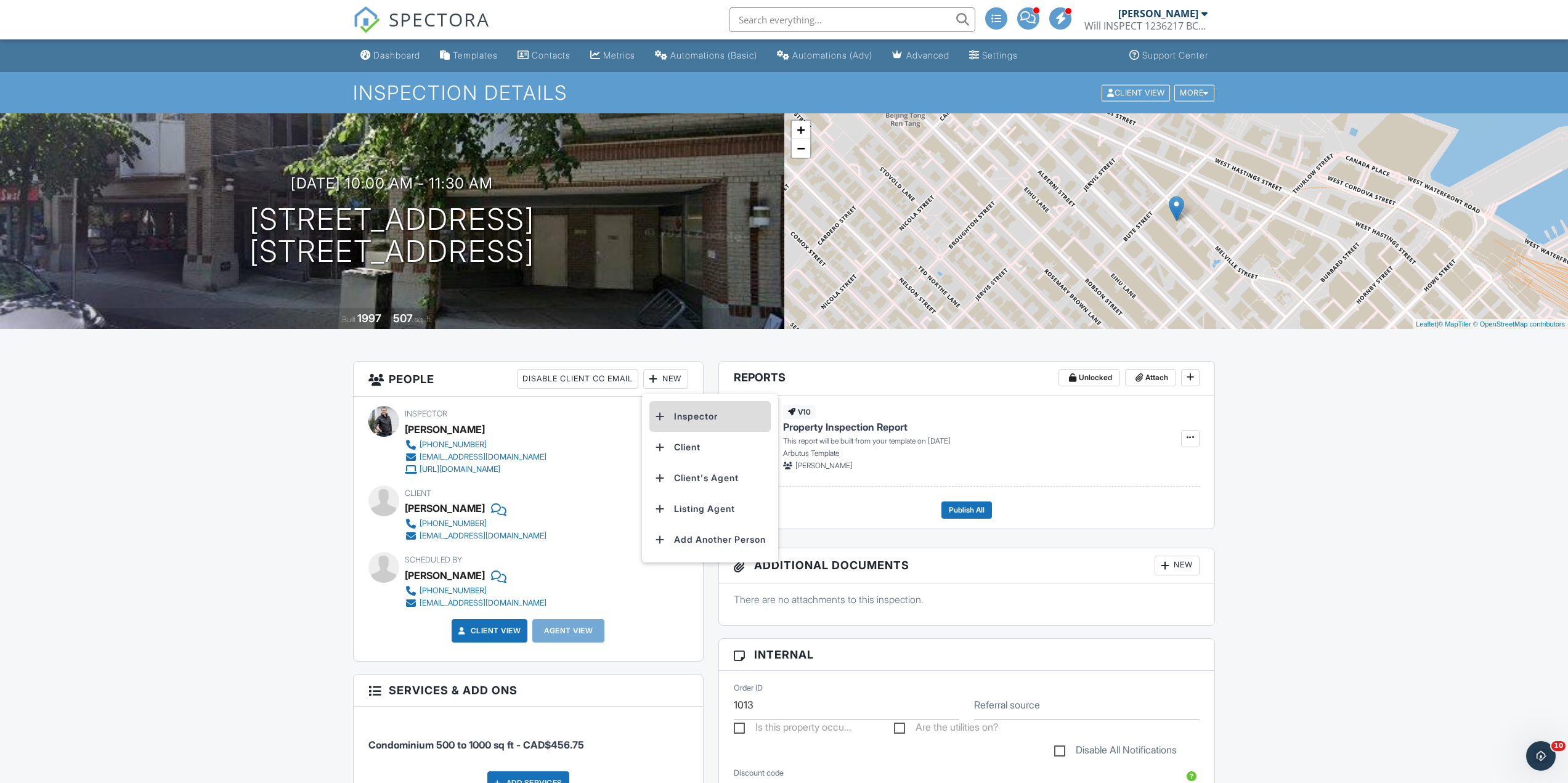
click at [684, 417] on li "Inspector" at bounding box center [710, 416] width 121 height 31
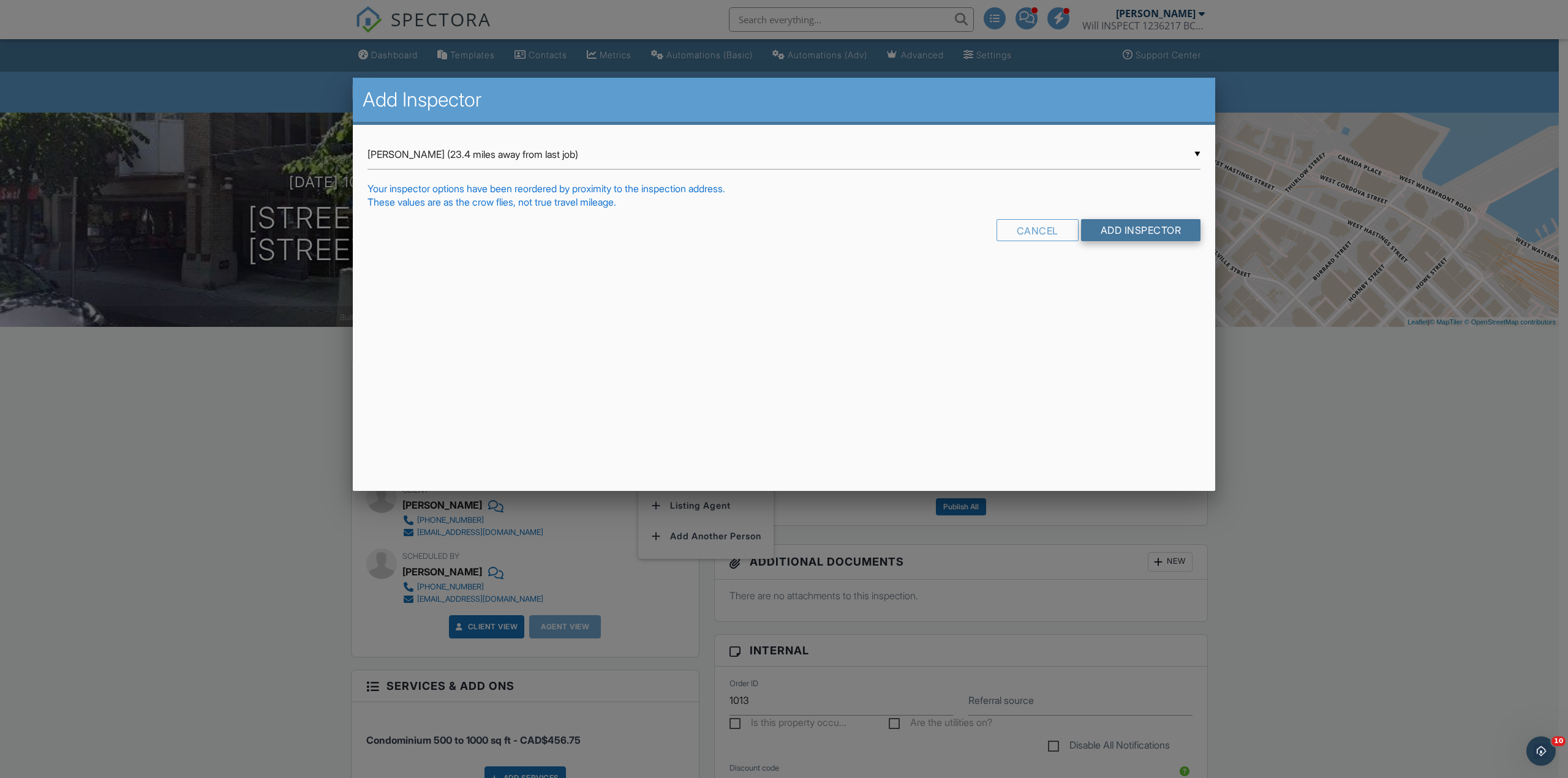
click at [1134, 231] on input "Add Inspector" at bounding box center [1141, 230] width 120 height 22
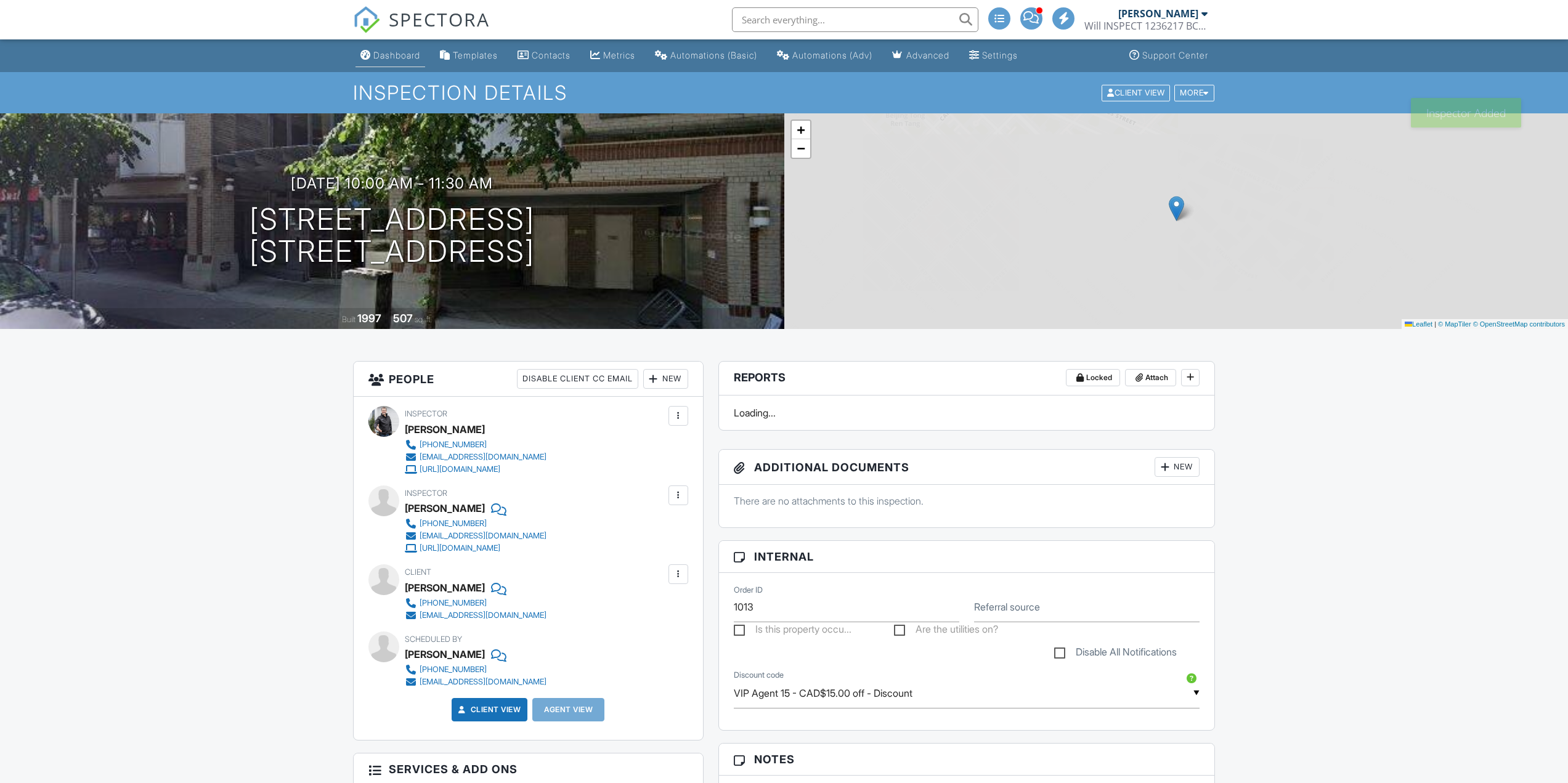
click at [420, 50] on div "Dashboard" at bounding box center [396, 55] width 47 height 11
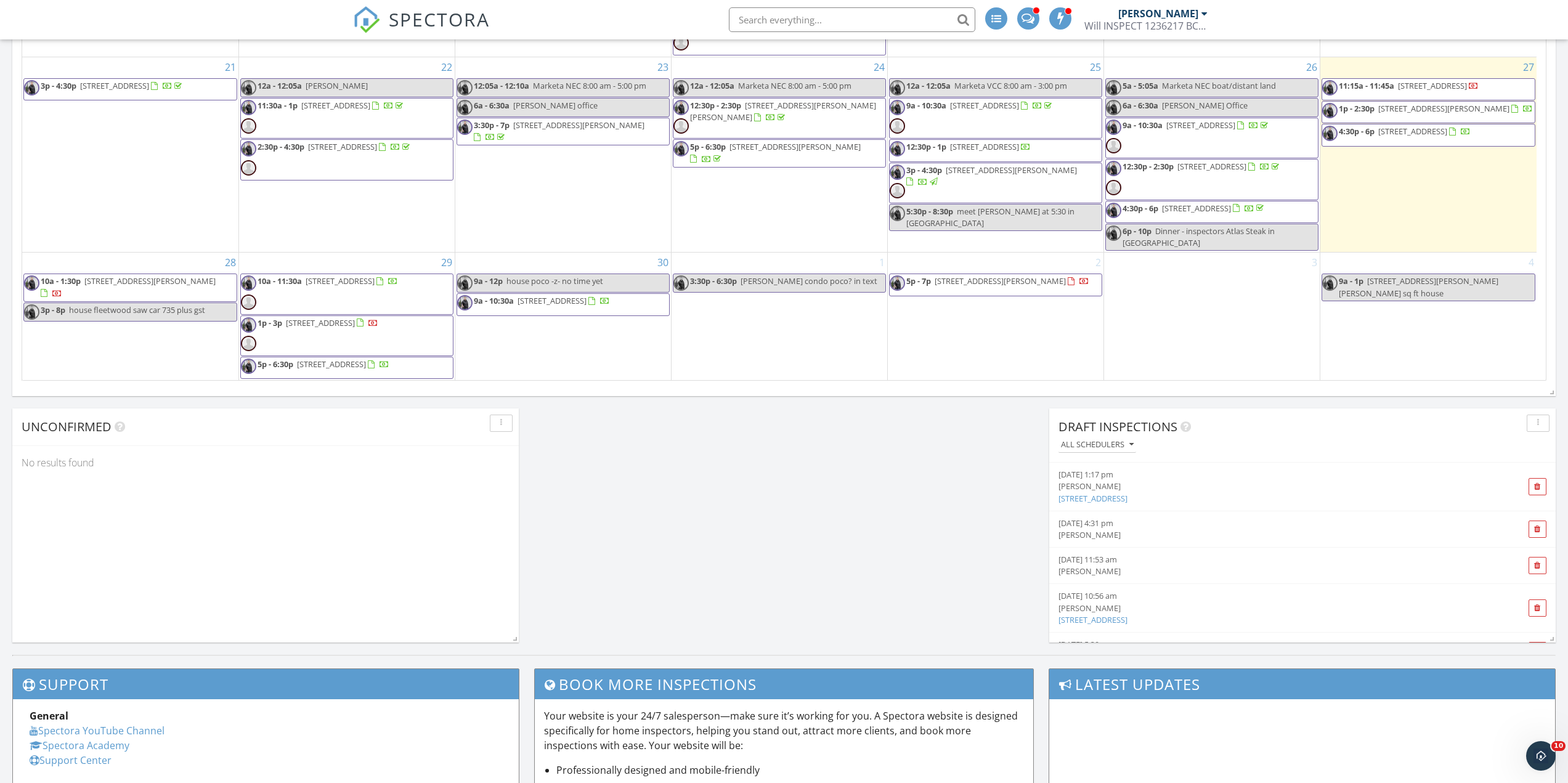
scroll to position [24, 0]
drag, startPoint x: -88, startPoint y: 308, endPoint x: 832, endPoint y: 183, distance: 928.5
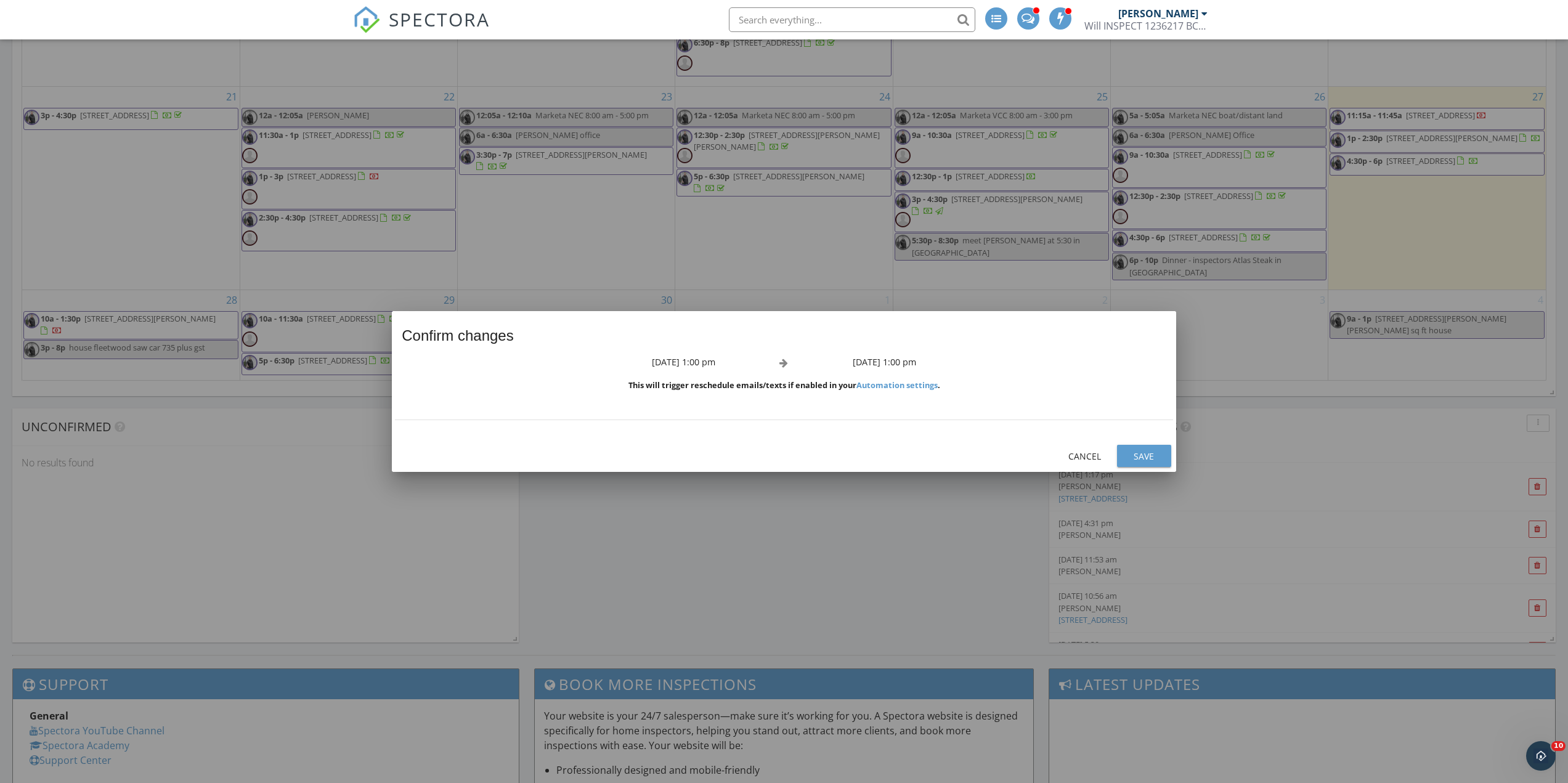
scroll to position [0, 0]
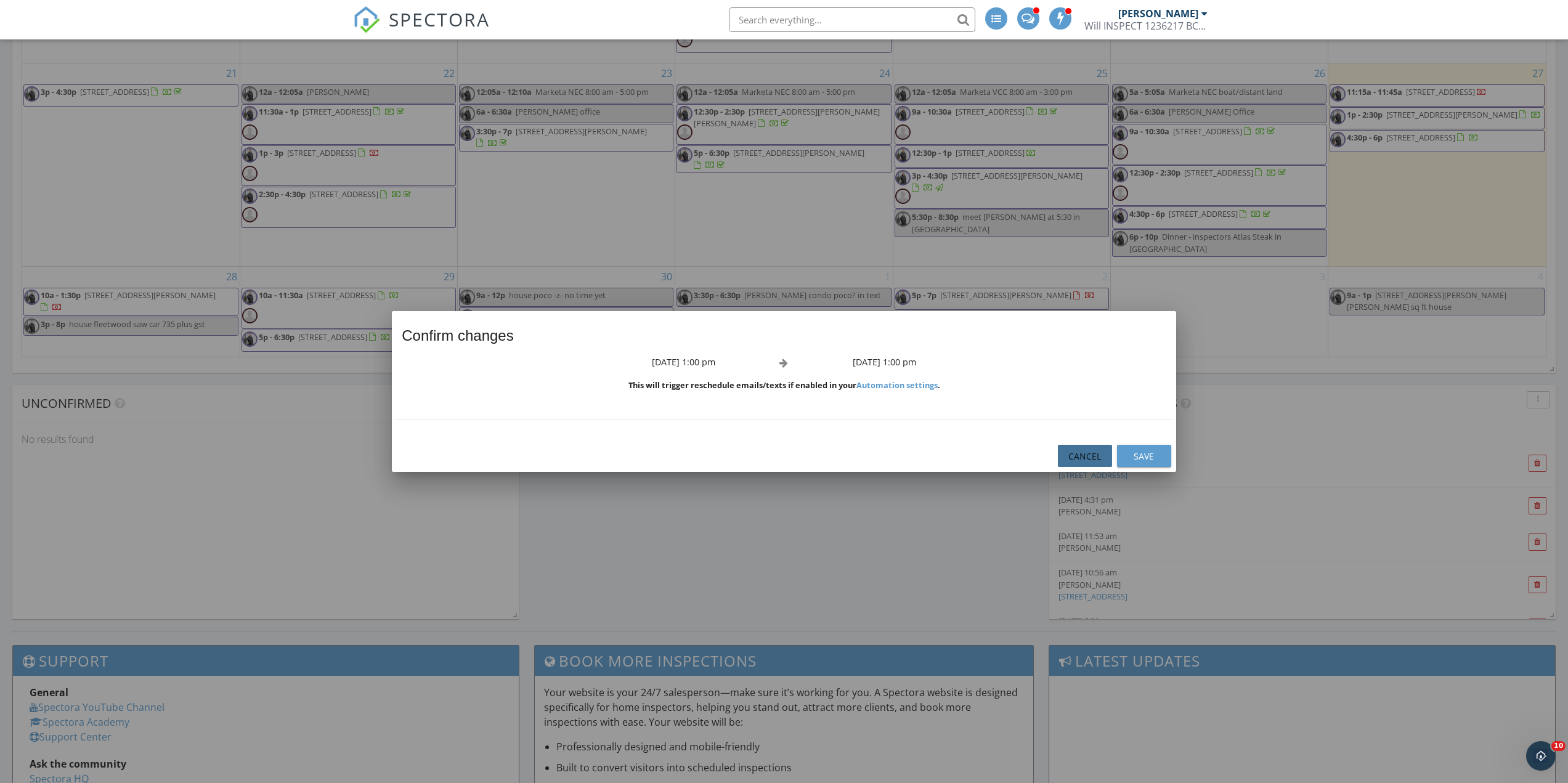
drag, startPoint x: 1088, startPoint y: 455, endPoint x: 1045, endPoint y: 489, distance: 54.8
click at [1088, 455] on div "Cancel" at bounding box center [1085, 456] width 34 height 13
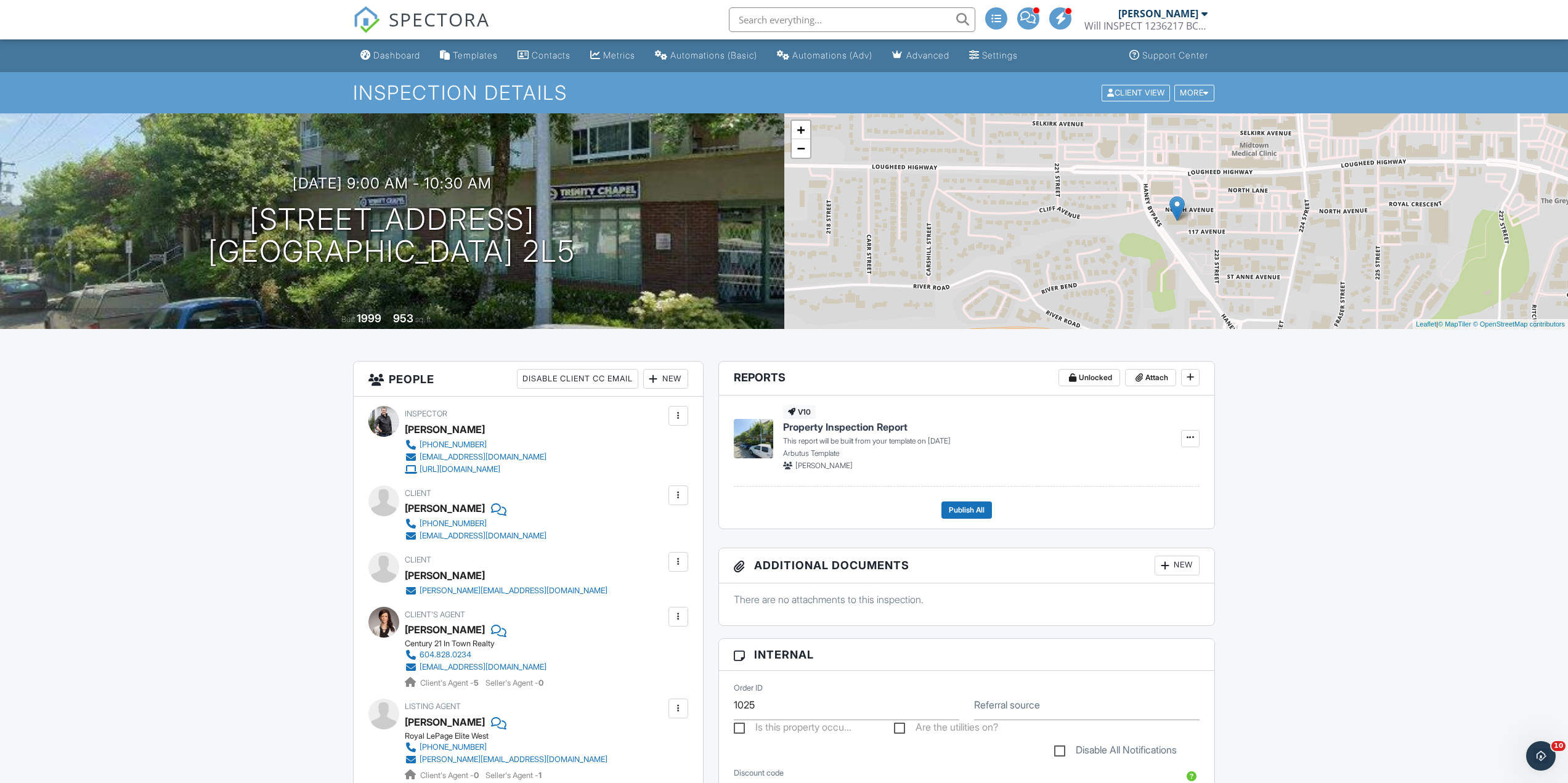
click at [393, 40] on div "SPECTORA" at bounding box center [422, 19] width 137 height 40
click at [391, 54] on div "Dashboard" at bounding box center [396, 55] width 47 height 11
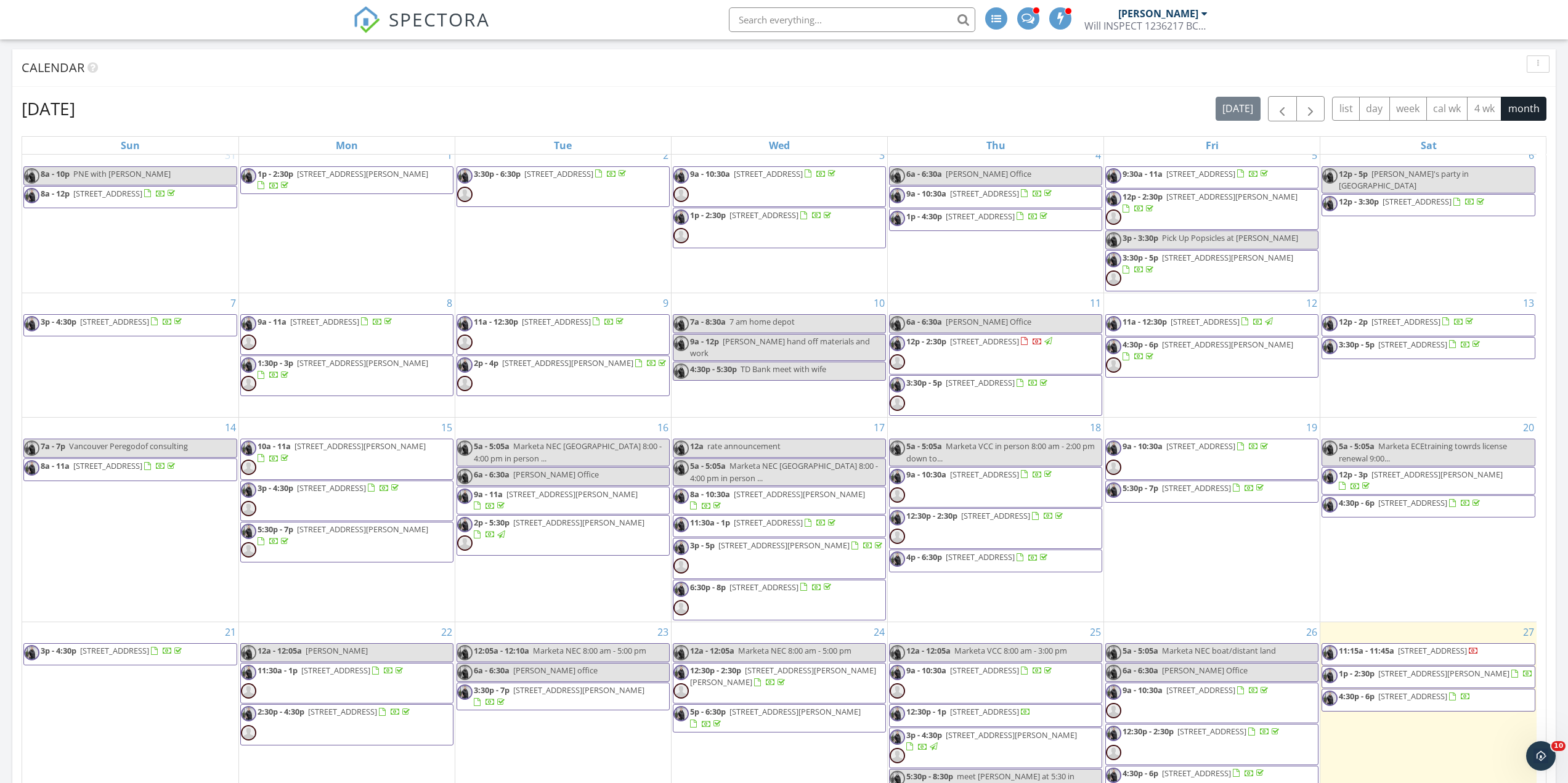
scroll to position [822, 0]
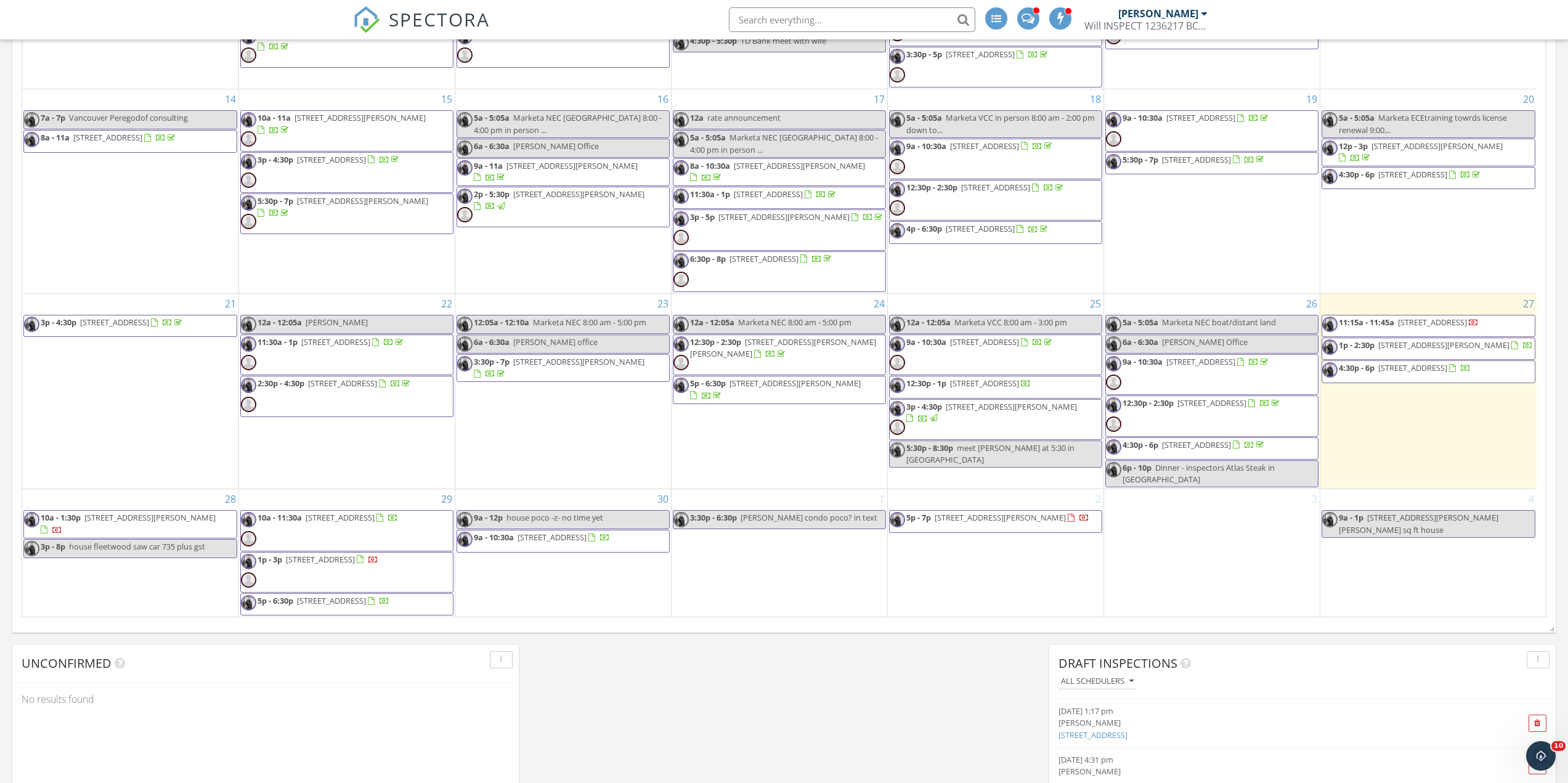
click at [1354, 561] on div "4 9a - 1p [STREET_ADDRESS][PERSON_NAME][PERSON_NAME] sq ft house" at bounding box center [1429, 553] width 216 height 127
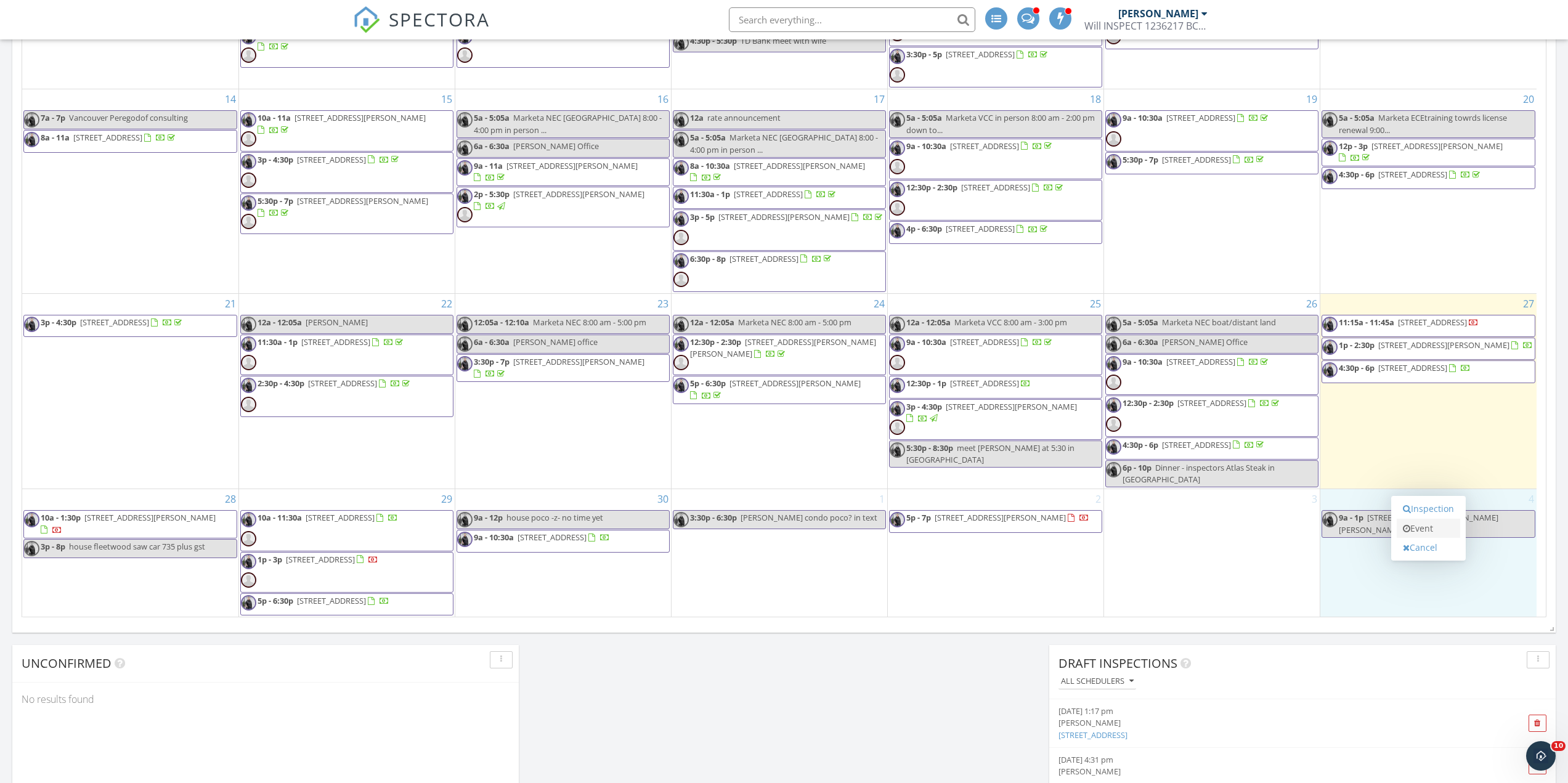
click at [1428, 529] on link "Event" at bounding box center [1428, 528] width 63 height 19
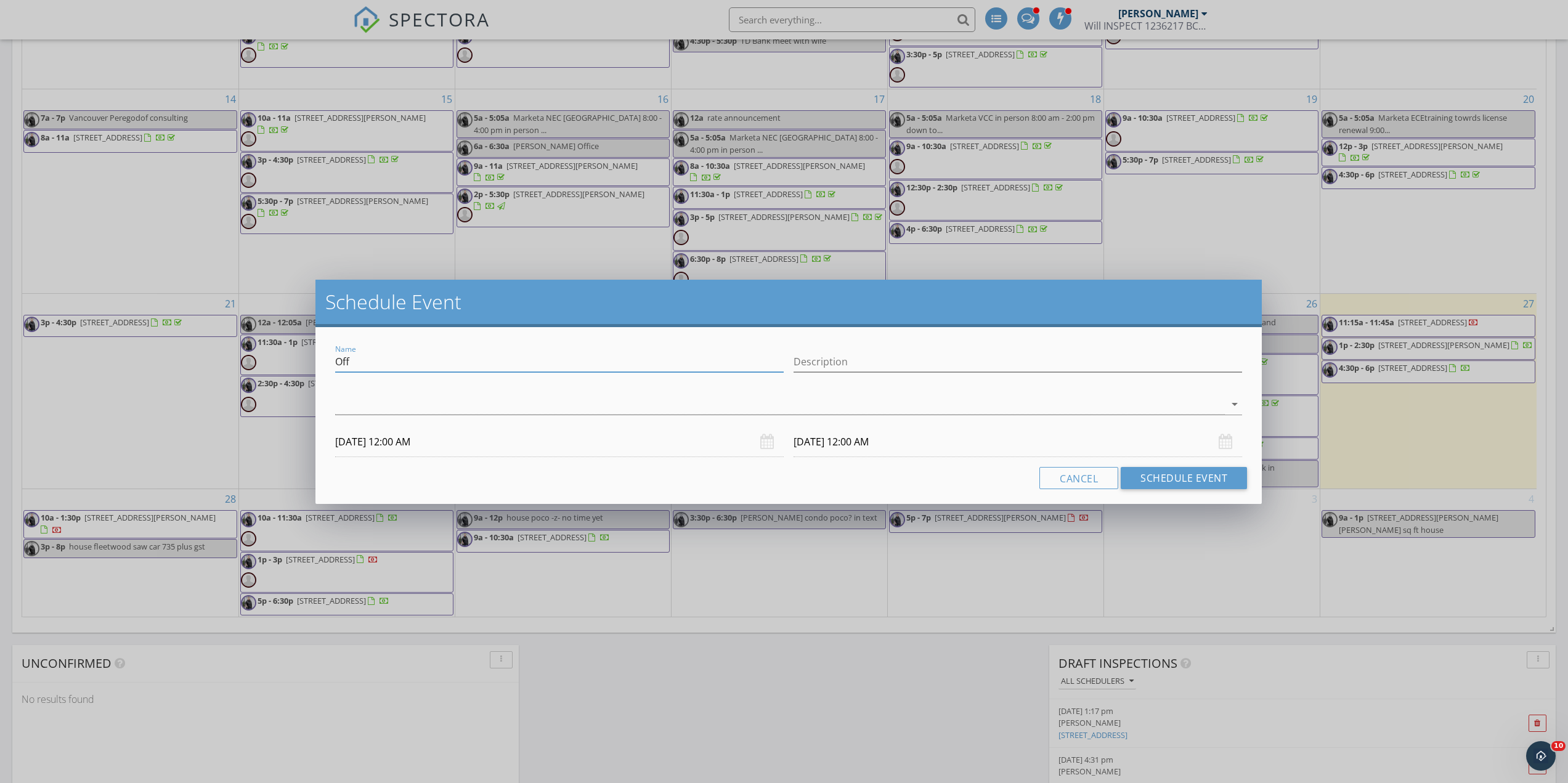
drag, startPoint x: 378, startPoint y: 360, endPoint x: 177, endPoint y: 354, distance: 201.1
click at [177, 354] on div "Schedule Event Name Off Description arrow_drop_down 10/04/2025 12:00 AM 10/05/2…" at bounding box center [784, 391] width 1568 height 783
type input "NO SPECTORA AVAILABLE at 9:00 PM"
click at [666, 399] on div at bounding box center [780, 404] width 889 height 20
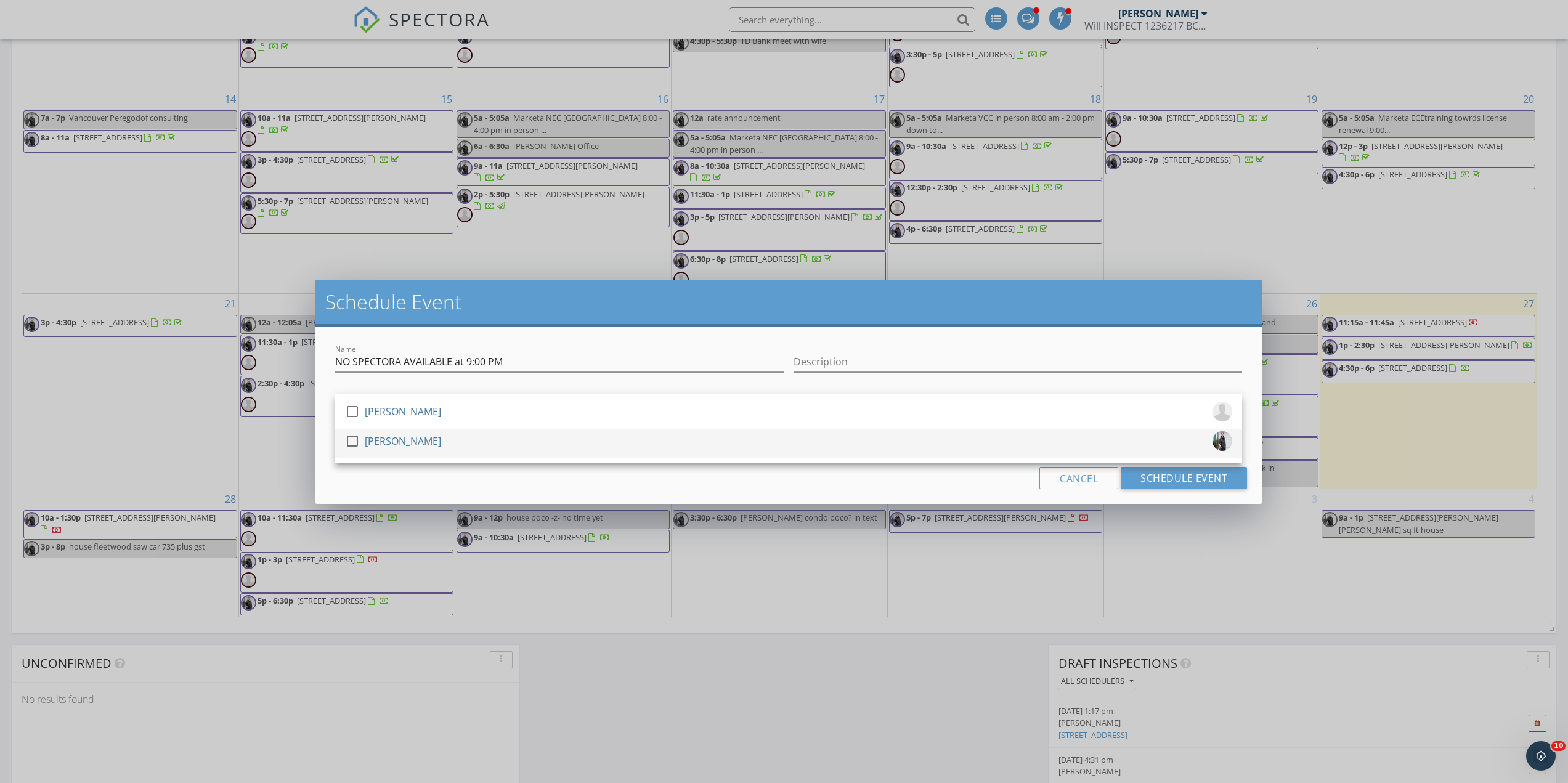
click at [352, 439] on div at bounding box center [352, 441] width 21 height 21
click at [572, 312] on h2 "Schedule Event" at bounding box center [788, 302] width 927 height 25
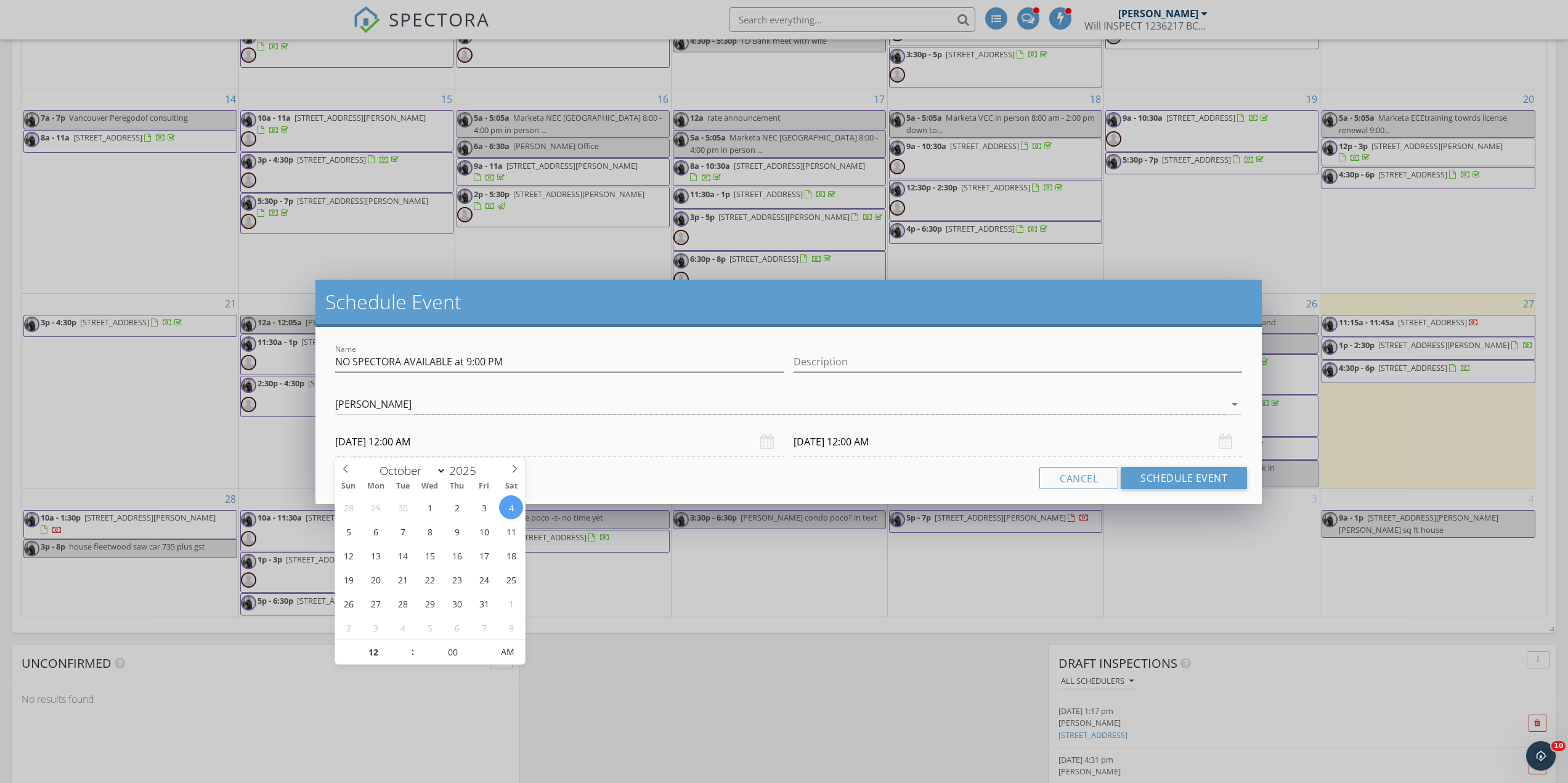
click at [421, 436] on input "10/04/2025 12:00 AM" at bounding box center [559, 442] width 448 height 30
type input "01"
type input "10/04/2025 1:00 AM"
click at [408, 645] on span at bounding box center [407, 646] width 9 height 12
type input "01"
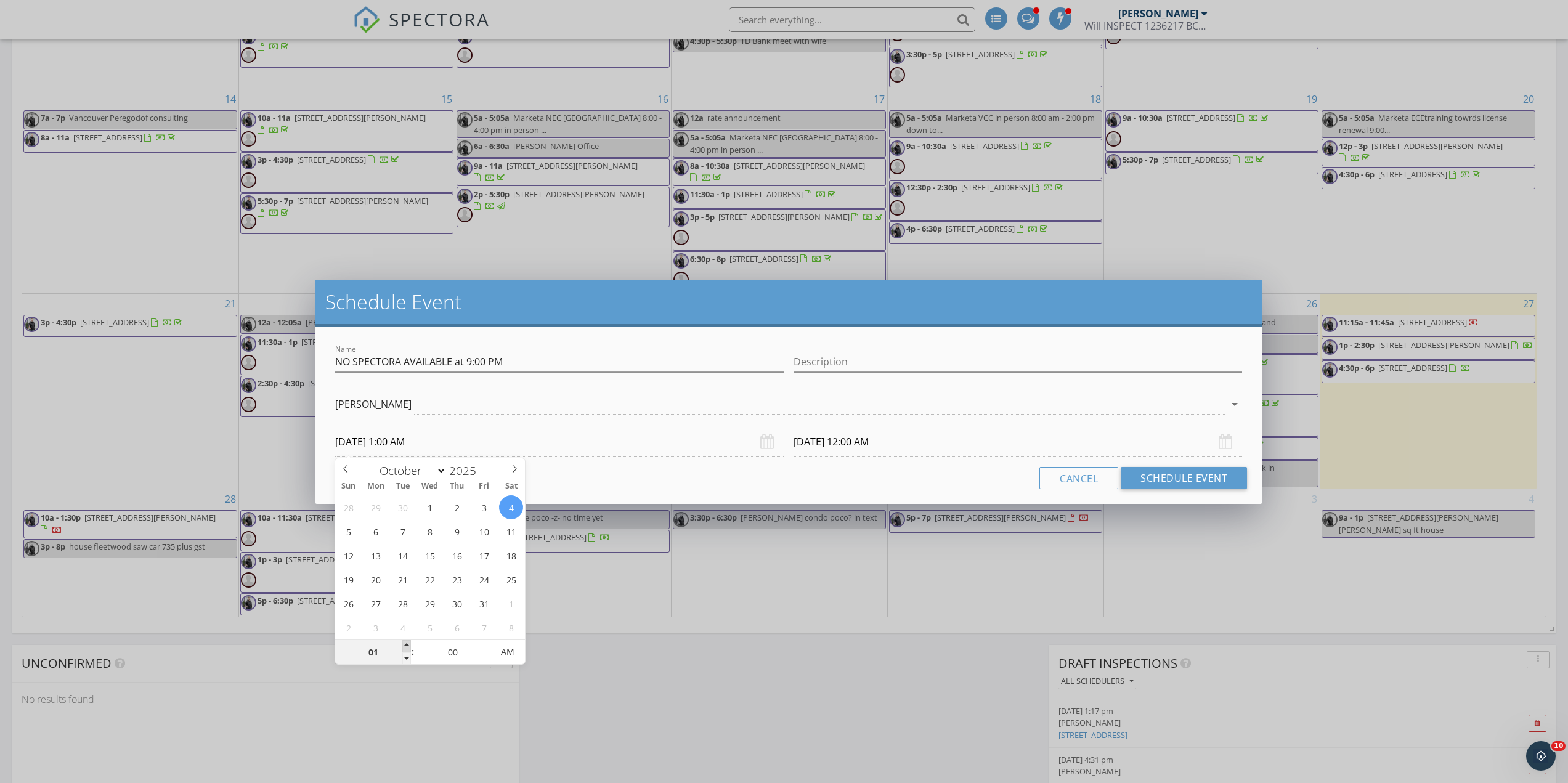
type input "10/05/2025 1:00 AM"
type input "02"
type input "10/04/2025 2:00 AM"
click at [408, 645] on span at bounding box center [407, 646] width 9 height 12
type input "02"
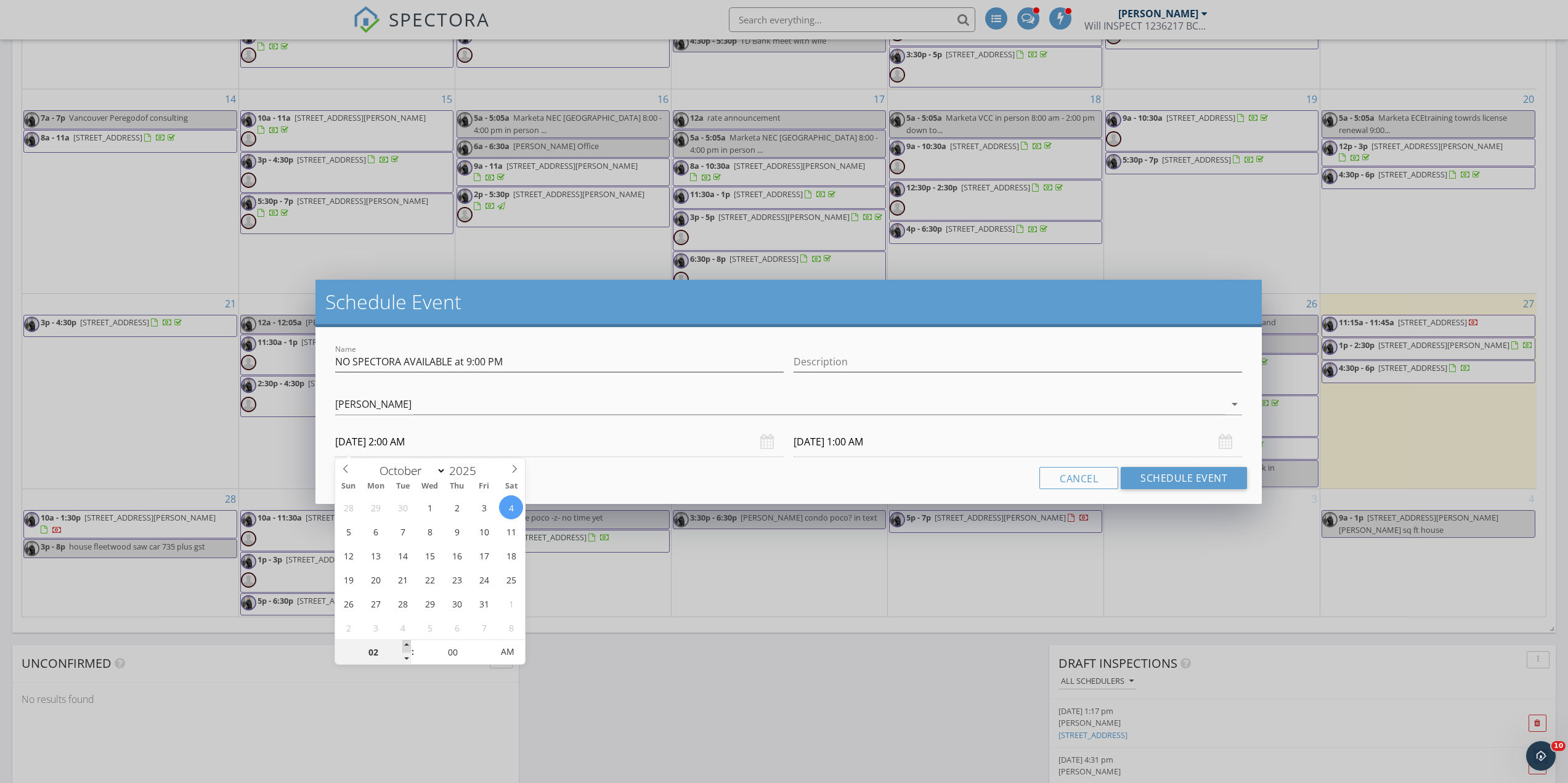
type input "10/05/2025 2:00 AM"
type input "10/04/2025 2:00 PM"
click at [512, 650] on span "AM" at bounding box center [507, 652] width 34 height 25
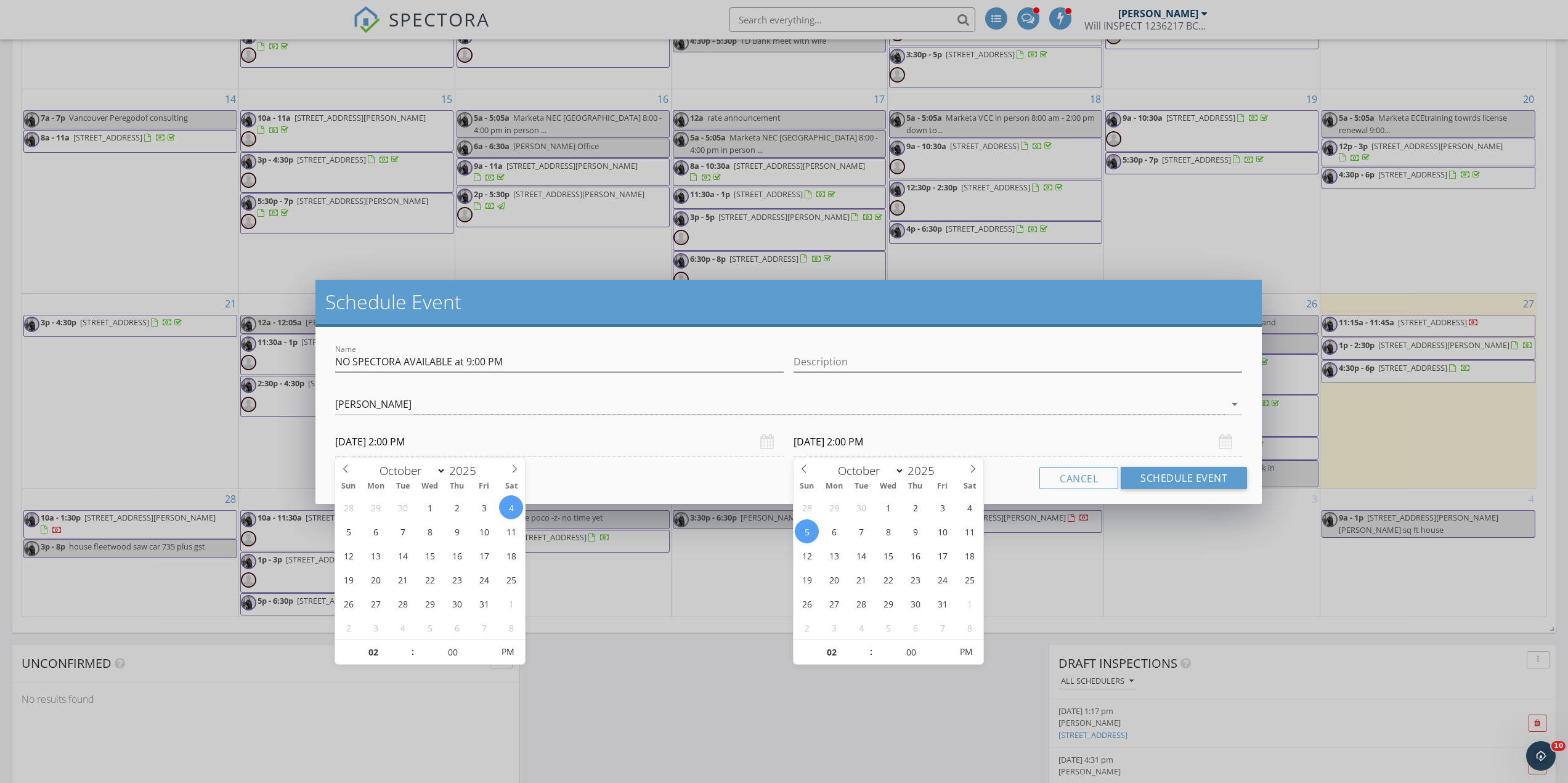
click at [870, 446] on input "10/05/2025 2:00 PM" at bounding box center [1018, 442] width 448 height 30
type input "10/04/2025 2:00 PM"
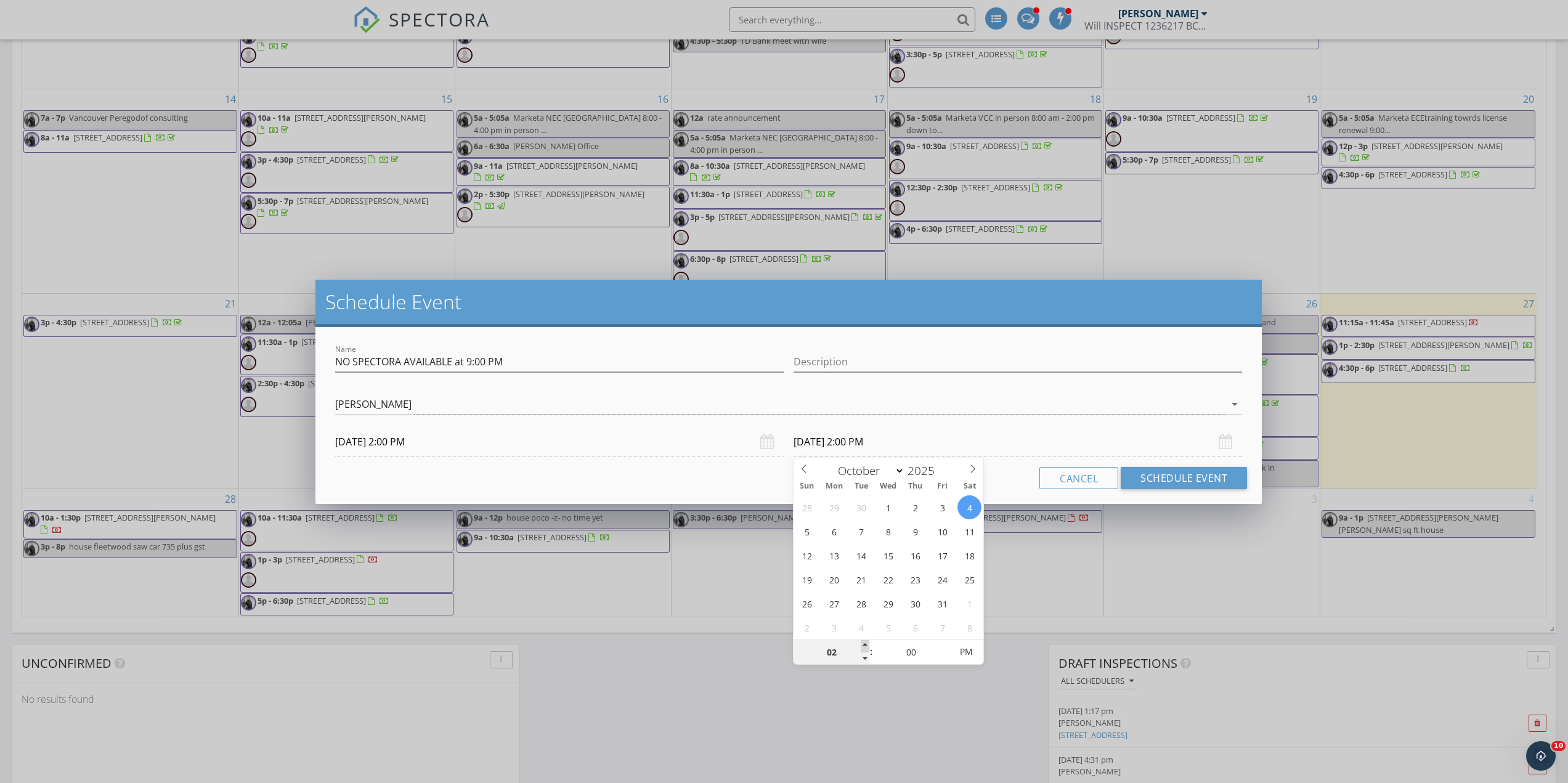
type input "03"
type input "10/04/2025 3:00 PM"
click at [864, 644] on span at bounding box center [865, 646] width 9 height 12
type input "04"
type input "10/04/2025 4:00 PM"
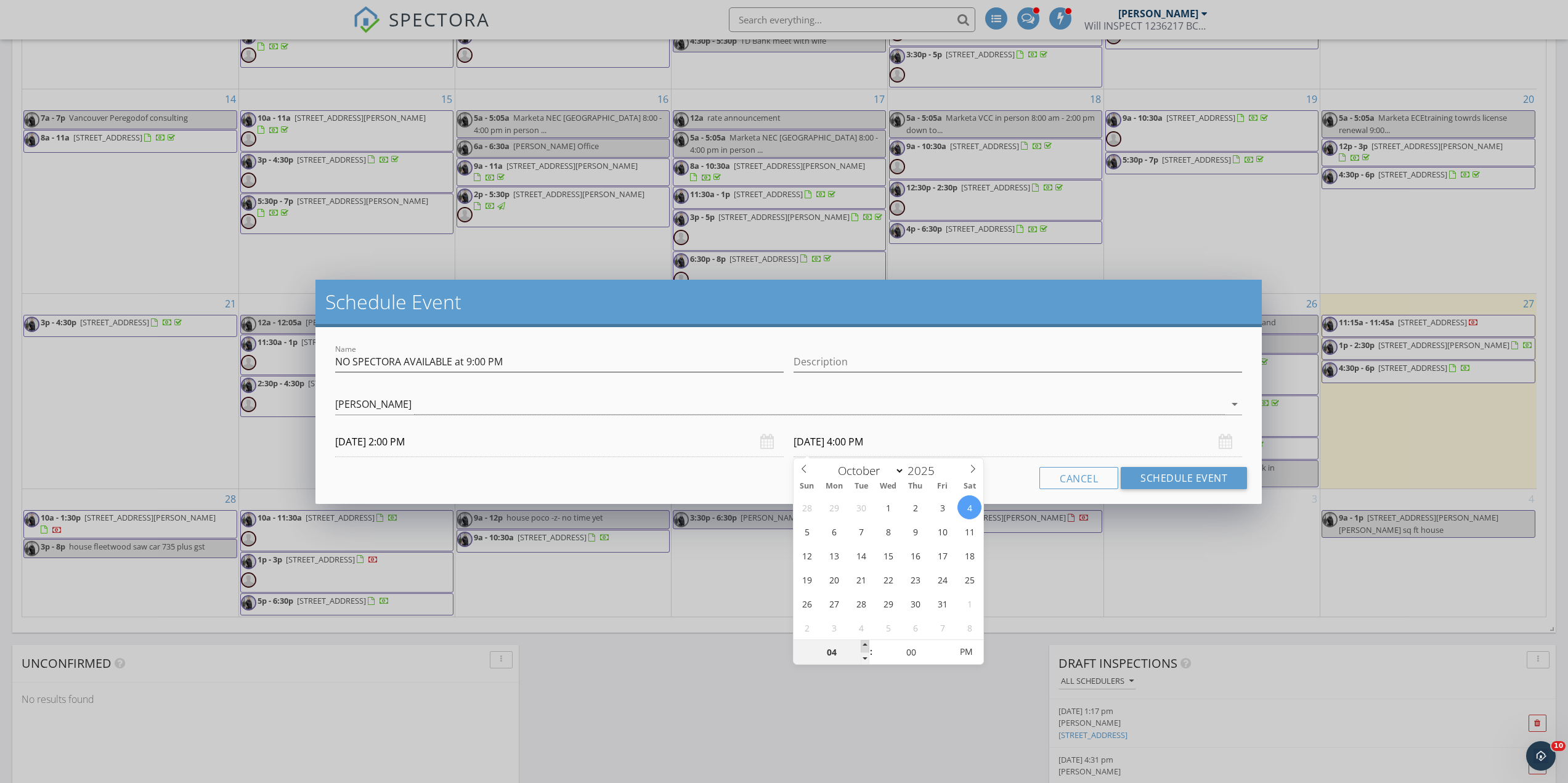
click at [864, 644] on span at bounding box center [865, 646] width 9 height 12
type input "05"
type input "10/04/2025 5:00 PM"
click at [864, 644] on span at bounding box center [865, 646] width 9 height 12
type input "06"
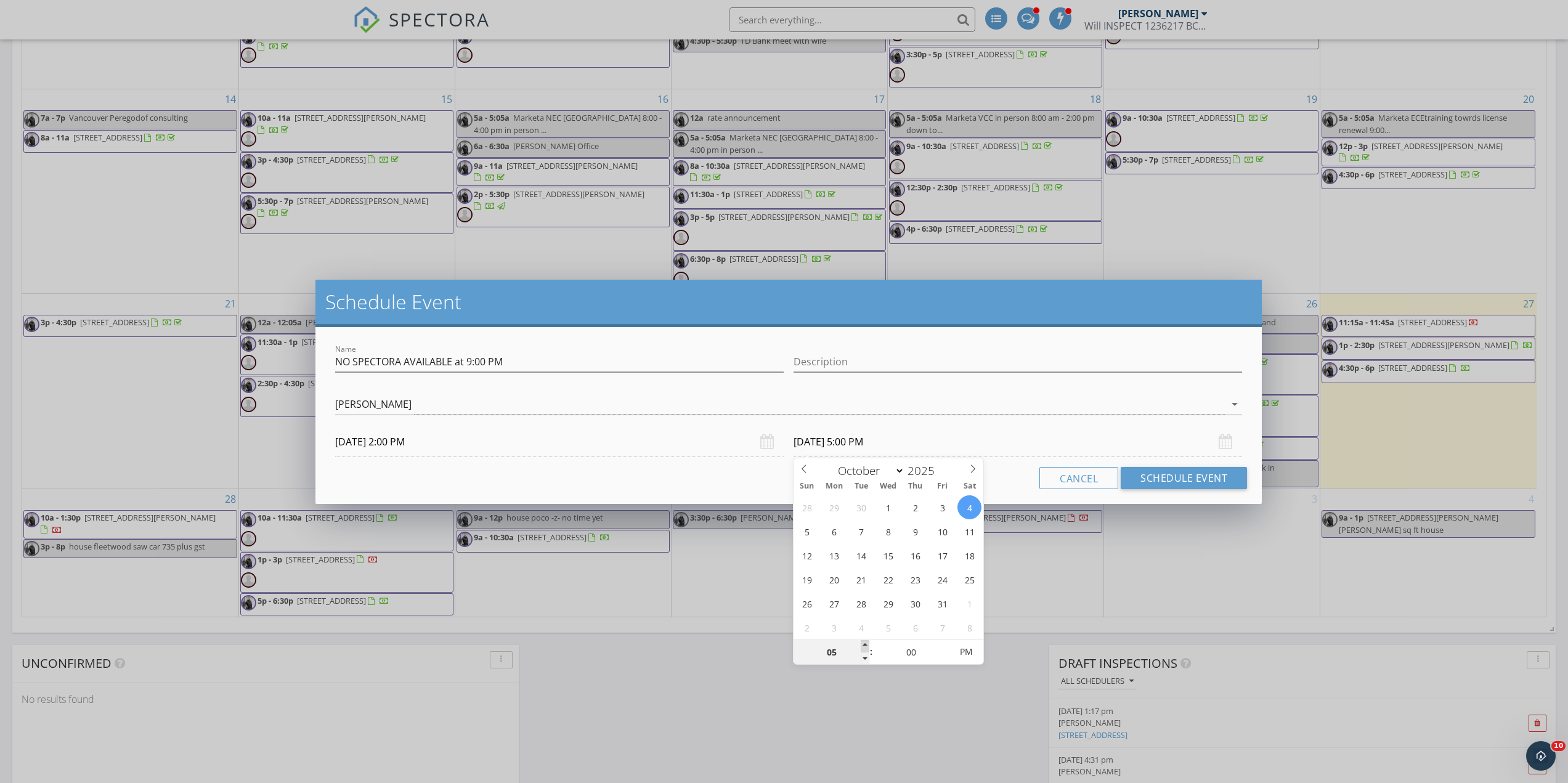
type input "10/04/2025 6:00 PM"
click at [864, 644] on span at bounding box center [865, 646] width 9 height 12
type input "07"
type input "10/04/2025 7:00 PM"
click at [864, 644] on span at bounding box center [865, 646] width 9 height 12
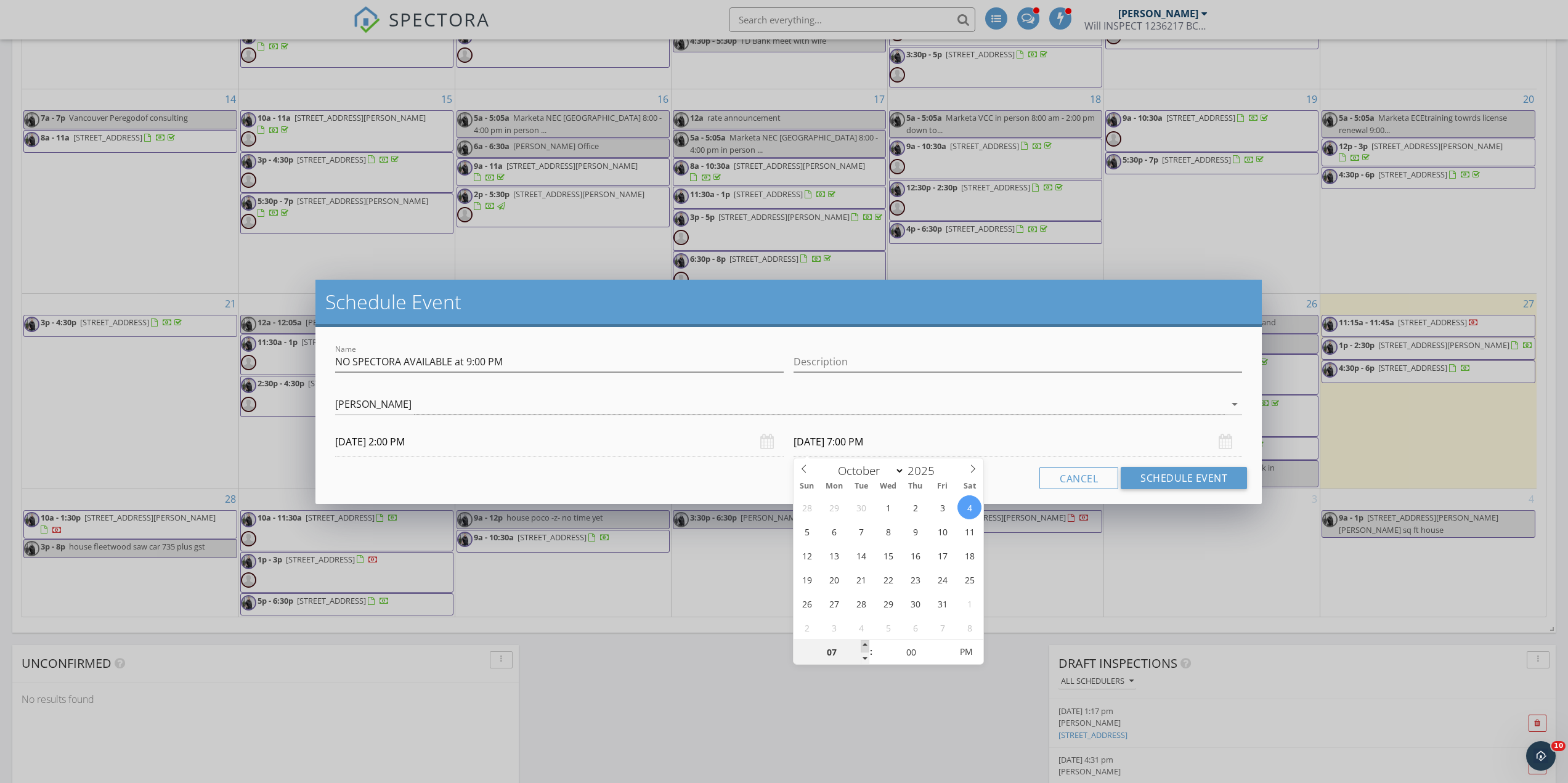
type input "08"
type input "10/04/2025 8:00 PM"
click at [865, 644] on span at bounding box center [865, 646] width 9 height 12
type input "09"
type input "10/04/2025 9:00 PM"
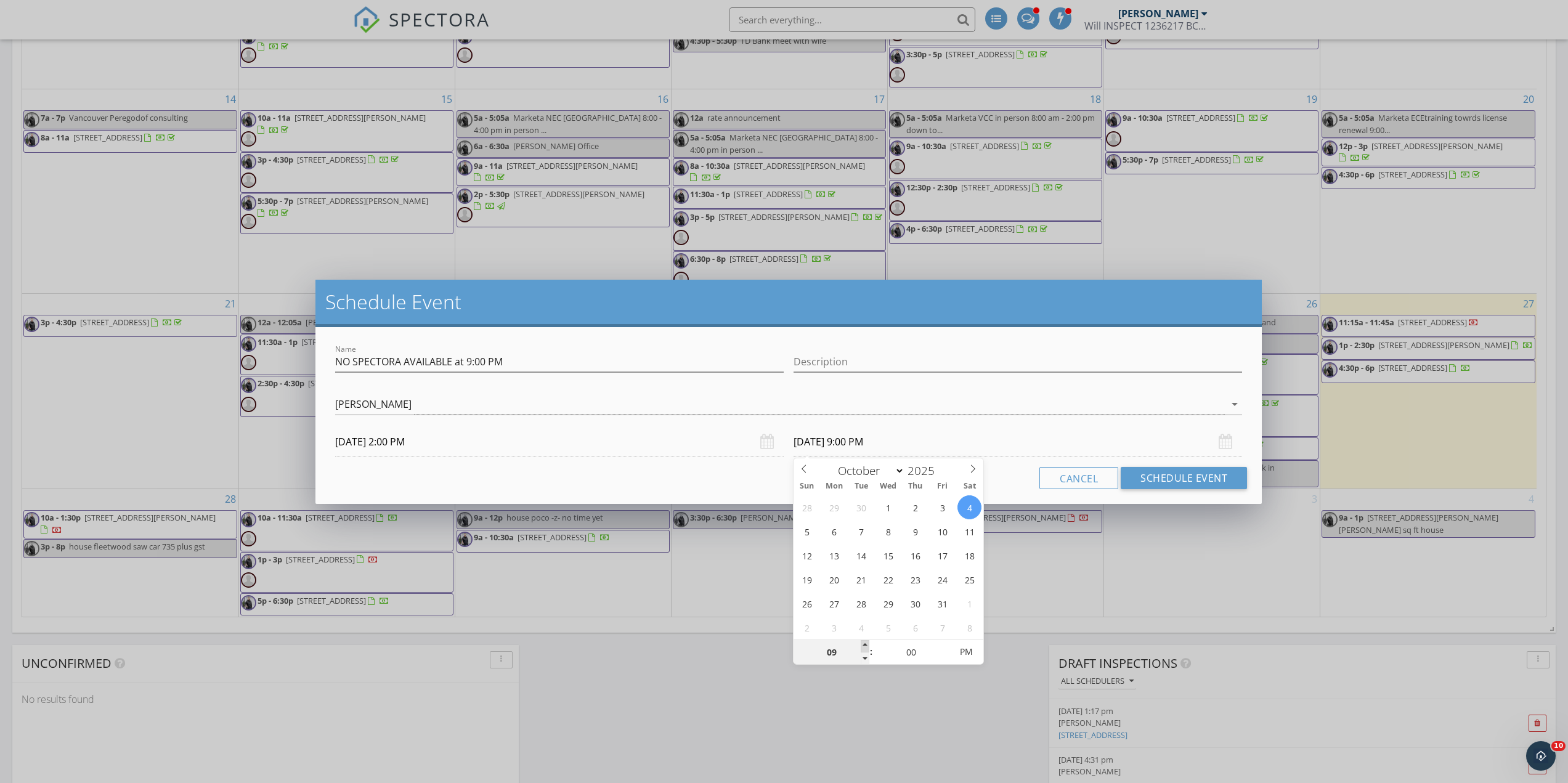
click at [865, 644] on span at bounding box center [865, 646] width 9 height 12
type input "10"
type input "10/04/2025 10:00 PM"
click at [865, 644] on span at bounding box center [865, 646] width 9 height 12
type input "11"
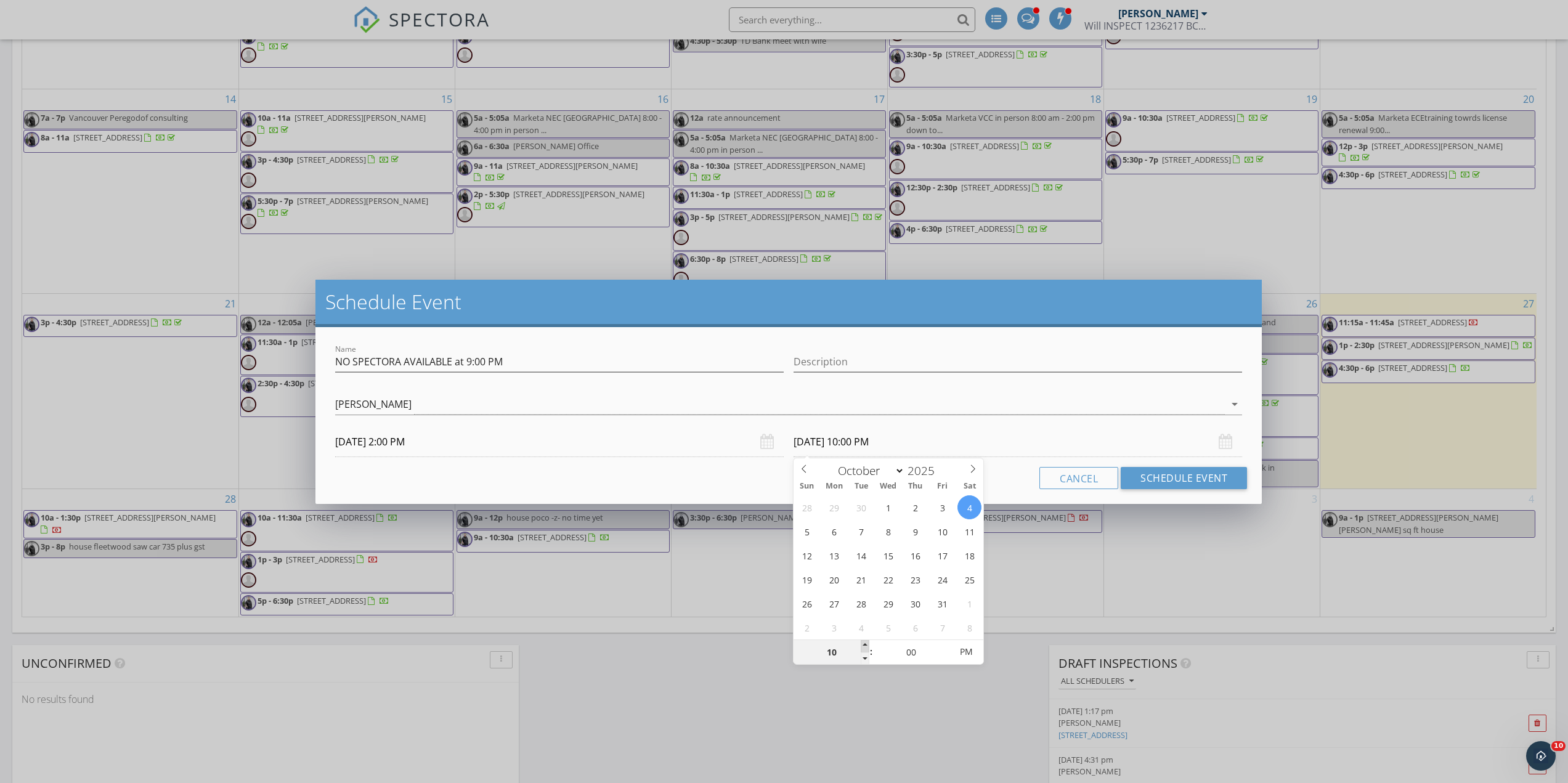
type input "10/04/2025 11:00 PM"
click at [865, 644] on span at bounding box center [865, 646] width 9 height 12
type input "12"
type input "10/04/2025 12:00 AM"
click at [865, 644] on span at bounding box center [865, 646] width 9 height 12
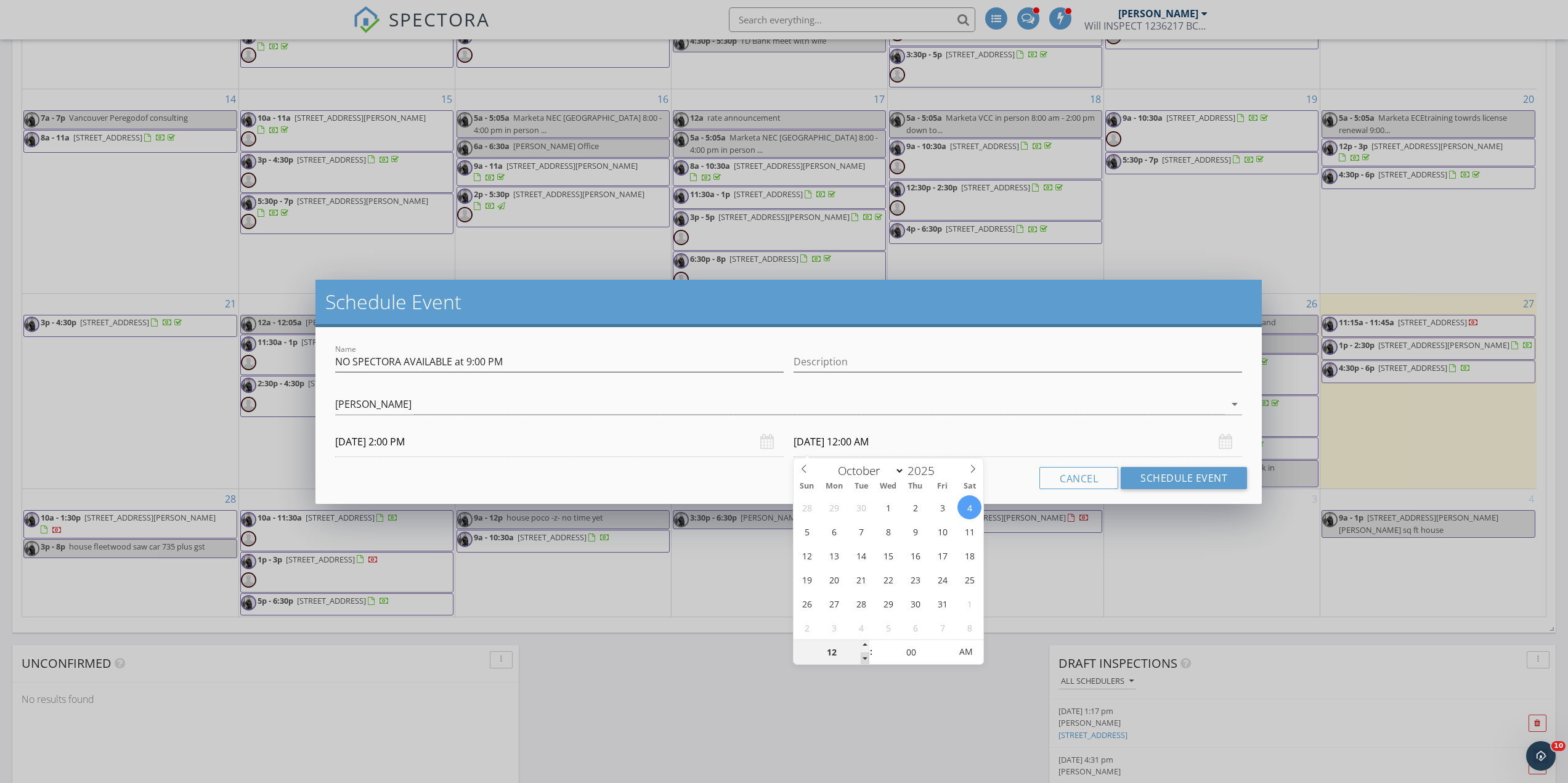
type input "11"
type input "10/04/2025 11:00 PM"
click at [867, 654] on span at bounding box center [865, 659] width 9 height 12
click at [1181, 478] on button "Schedule Event" at bounding box center [1184, 477] width 127 height 22
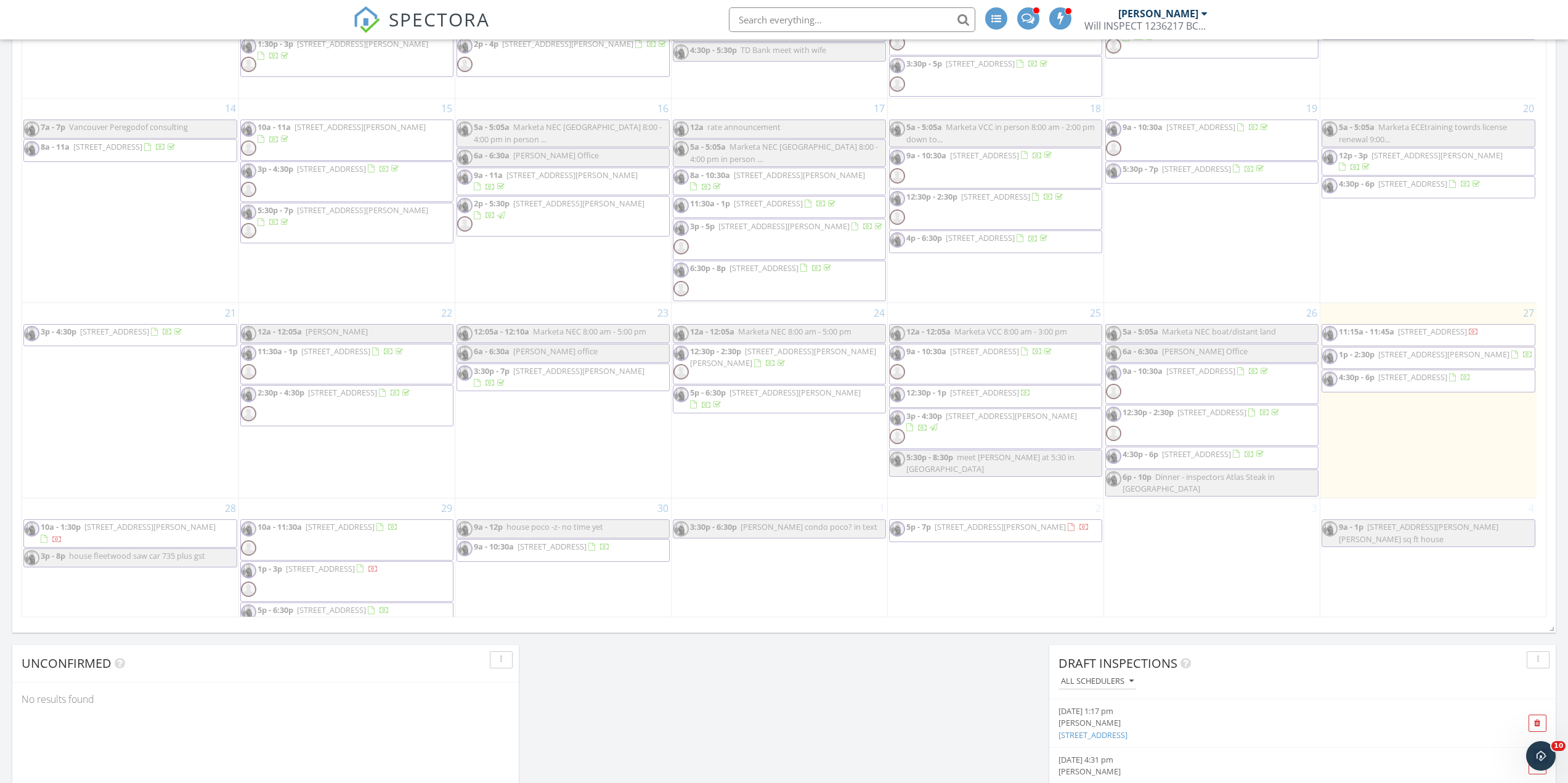
scroll to position [845, 0]
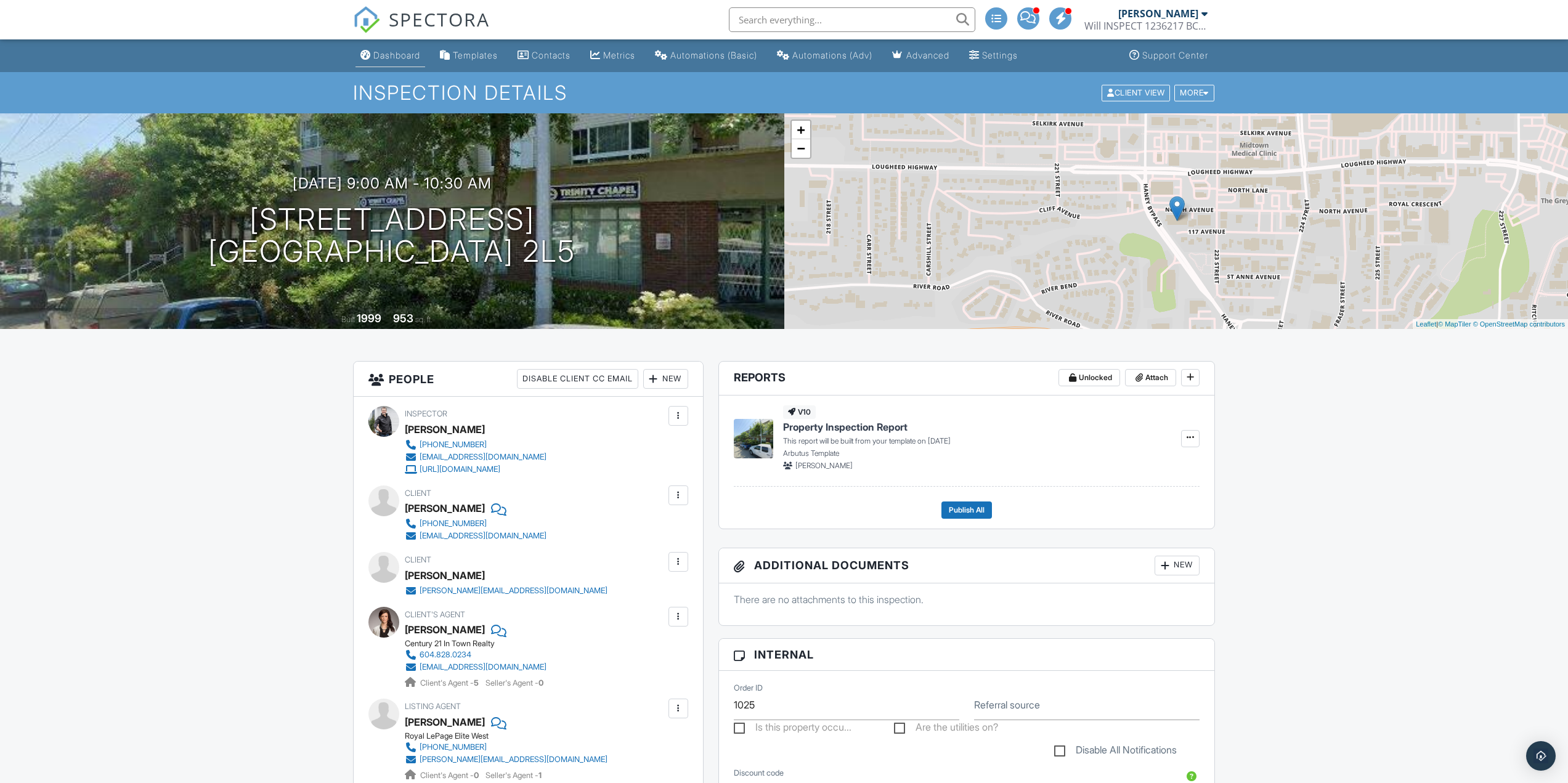
click at [405, 55] on div "Dashboard" at bounding box center [396, 55] width 47 height 11
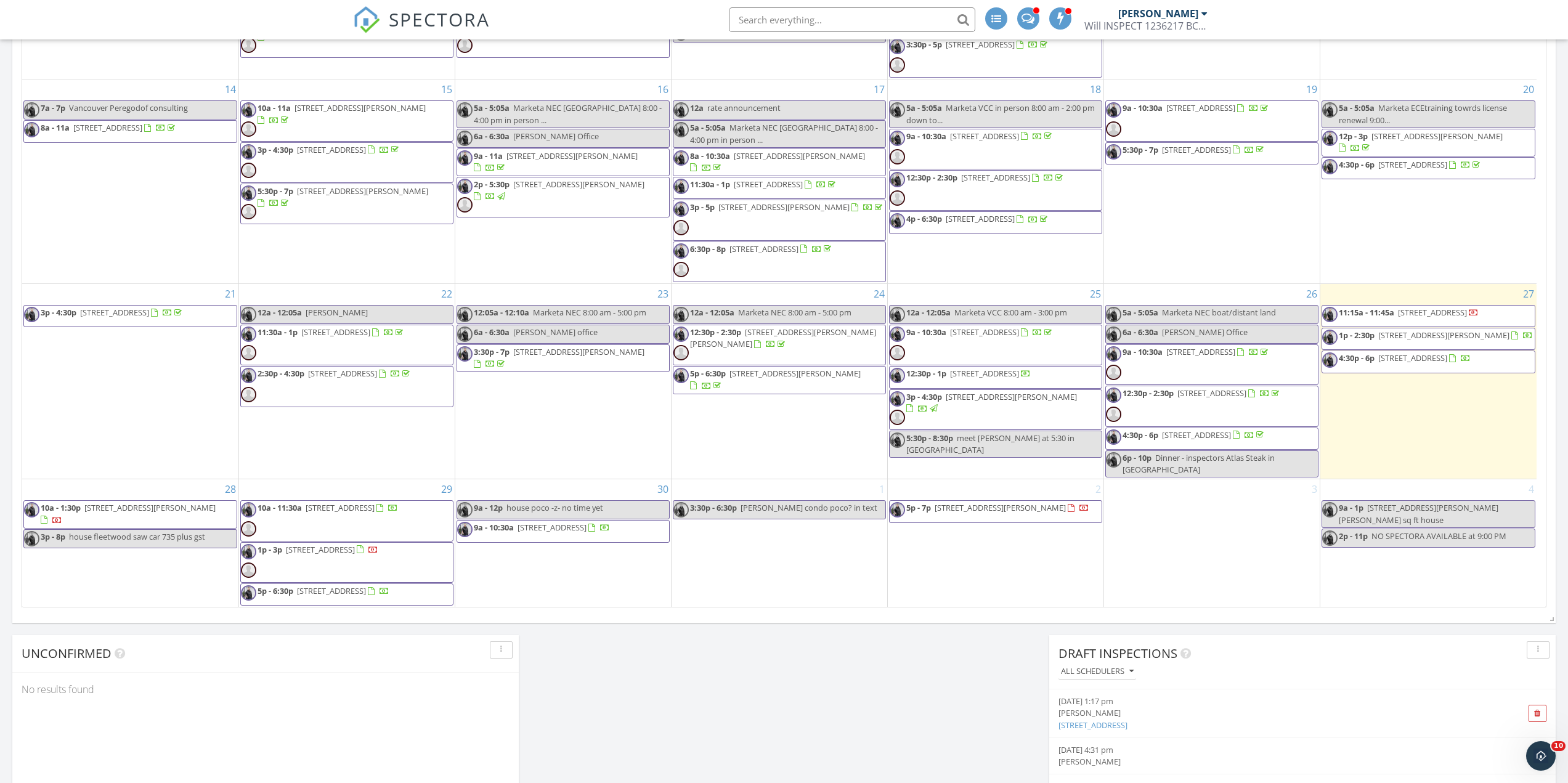
scroll to position [842, 0]
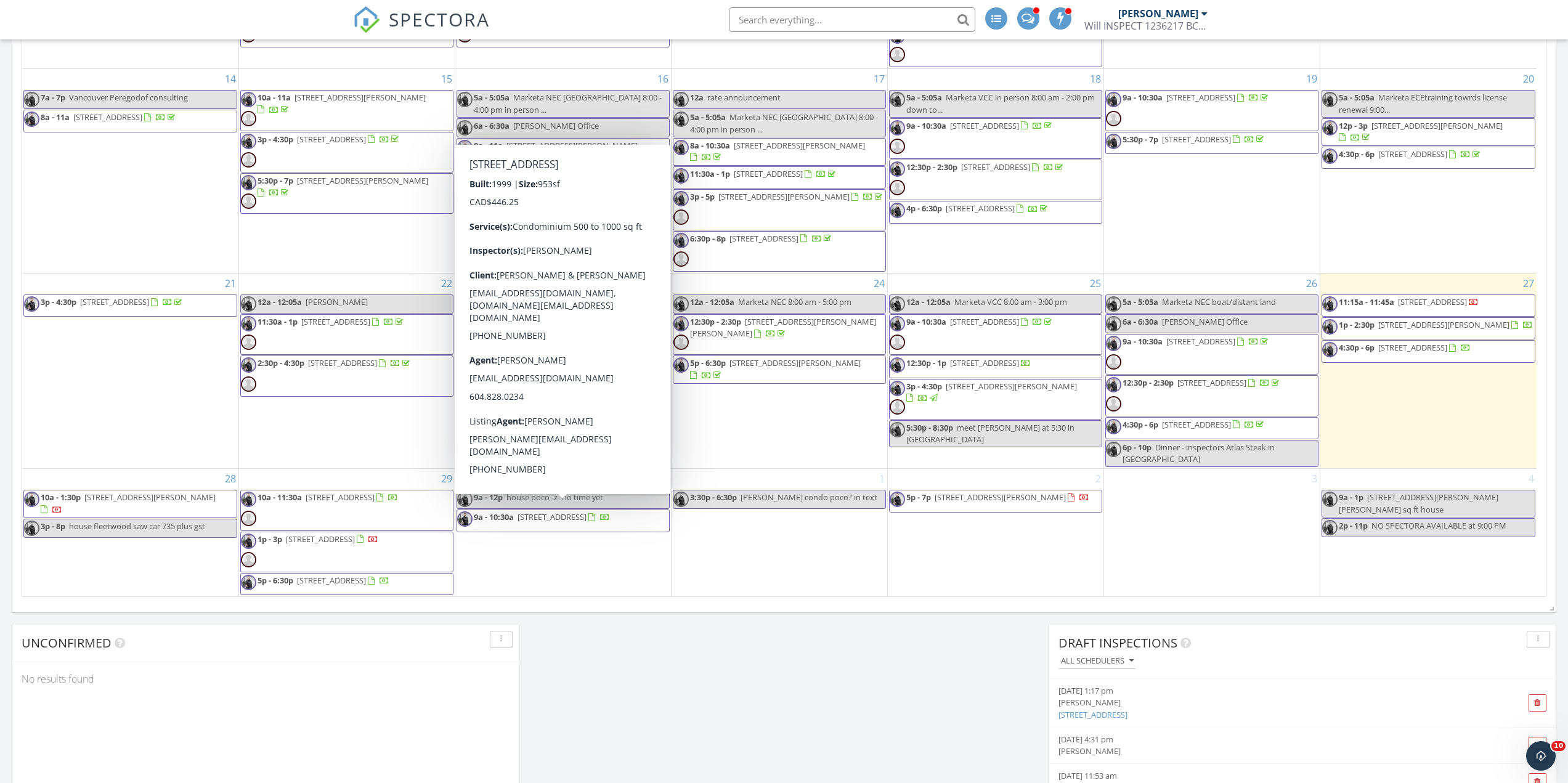
click at [707, 547] on div "1 3:30p - 6:30p [PERSON_NAME] poco? in text" at bounding box center [779, 533] width 215 height 127
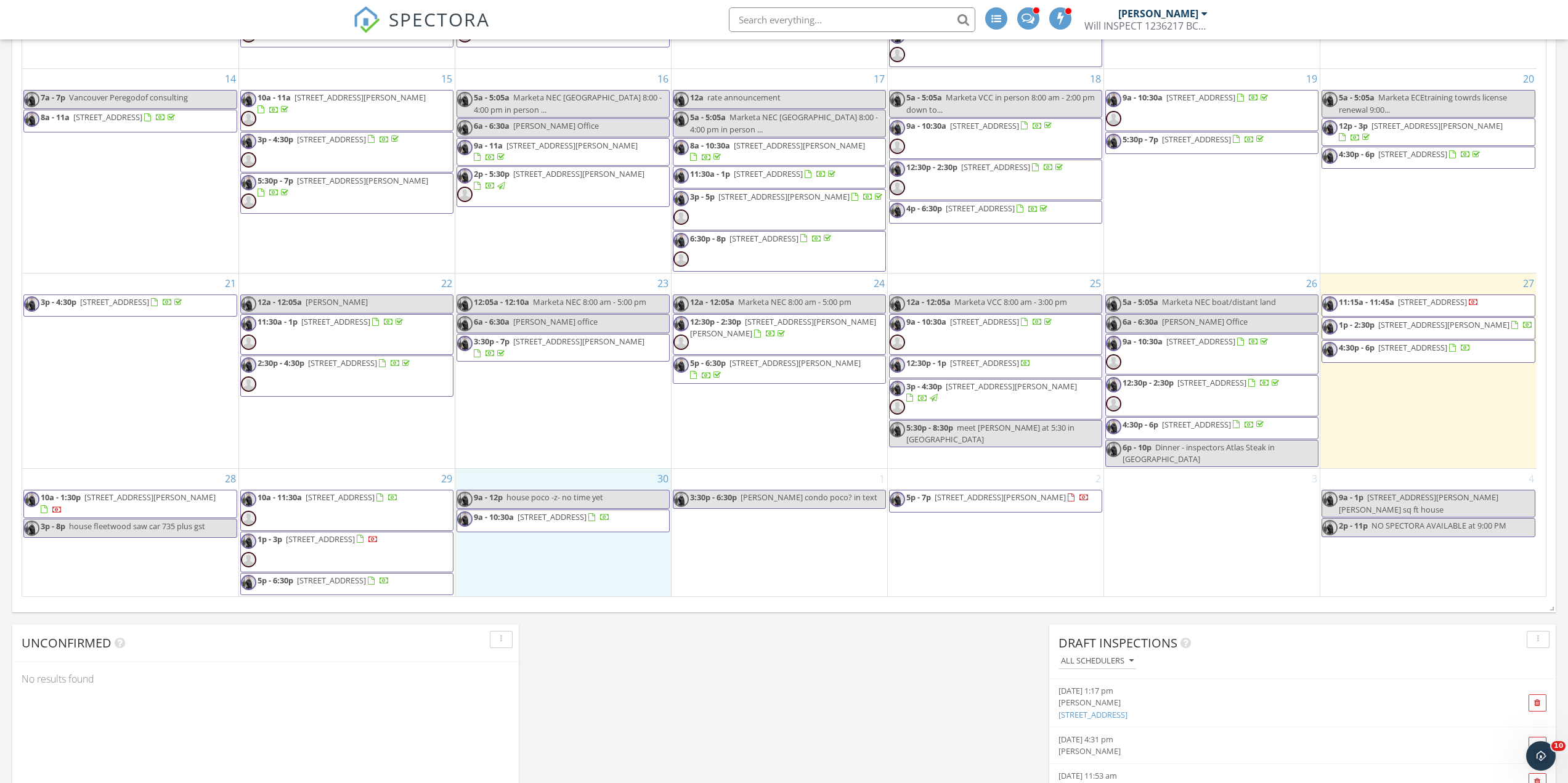
click at [599, 554] on div "30 9a - 12p house poco -z- no time yet 9a - 10:30a [STREET_ADDRESS]" at bounding box center [563, 533] width 215 height 127
click at [795, 563] on div "1 3:30p - 6:30p [PERSON_NAME] poco? in text" at bounding box center [779, 533] width 215 height 127
